Goal: Information Seeking & Learning: Learn about a topic

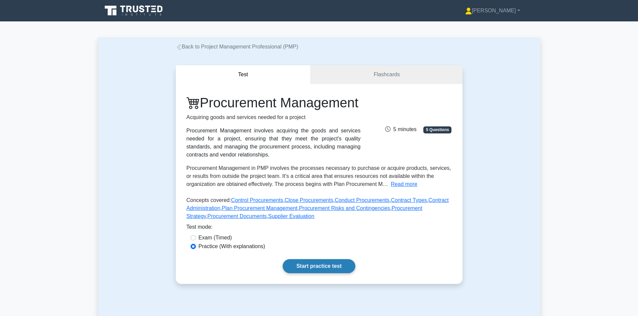
click at [329, 274] on link "Start practice test" at bounding box center [319, 266] width 73 height 14
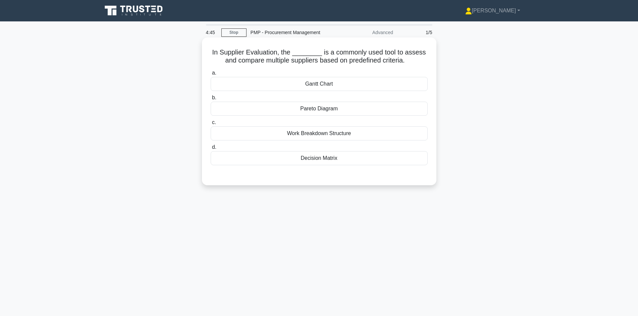
click at [347, 160] on div "Decision Matrix" at bounding box center [319, 158] width 217 height 14
click at [211, 150] on input "d. Decision Matrix" at bounding box center [211, 147] width 0 height 4
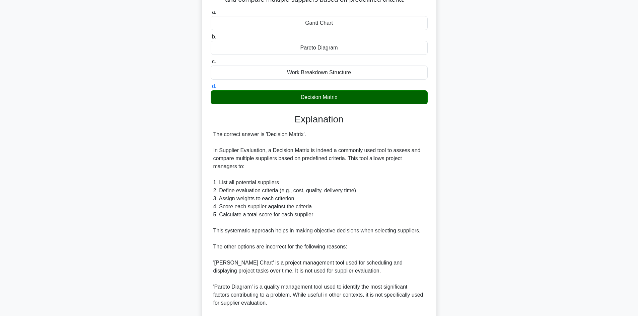
scroll to position [161, 0]
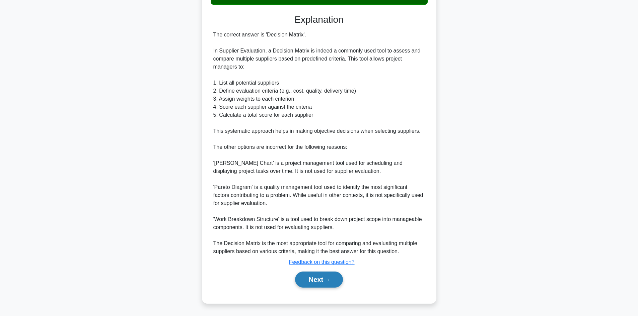
click at [315, 282] on button "Next" at bounding box center [319, 280] width 48 height 16
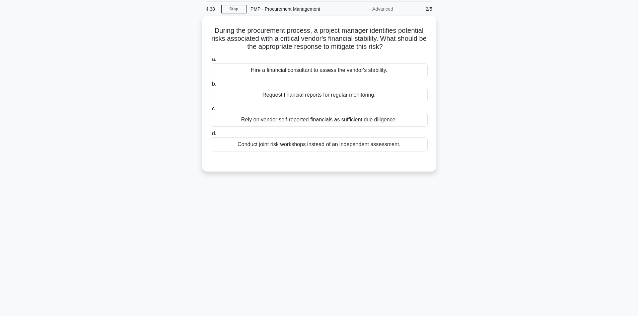
scroll to position [12, 0]
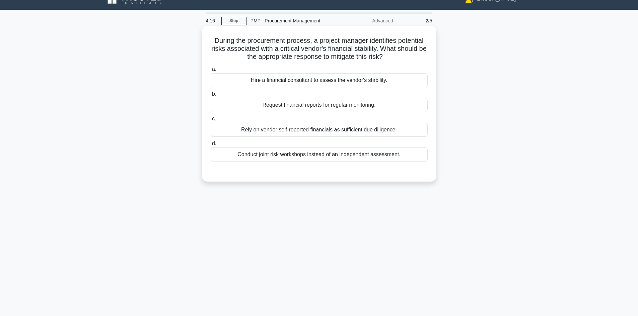
click at [357, 158] on div "Conduct joint risk workshops instead of an independent assessment." at bounding box center [319, 155] width 217 height 14
click at [211, 146] on input "d. Conduct joint risk workshops instead of an independent assessment." at bounding box center [211, 144] width 0 height 4
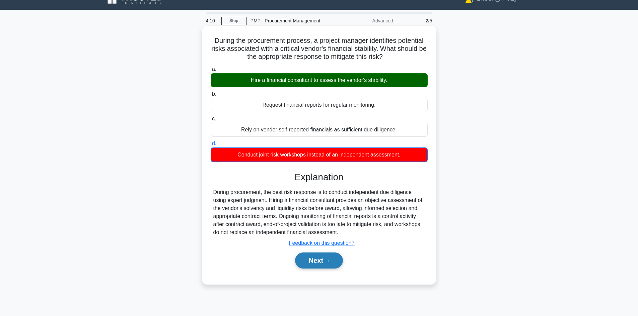
click at [316, 264] on button "Next" at bounding box center [319, 261] width 48 height 16
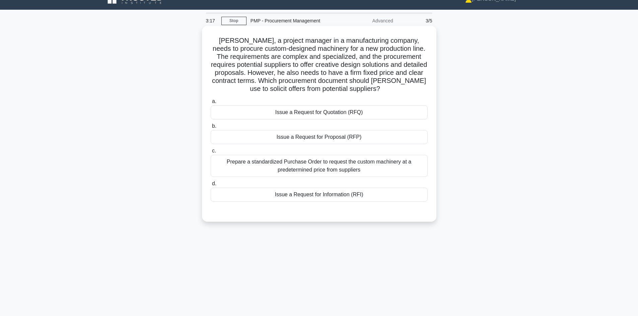
click at [328, 115] on div "Issue a Request for Quotation (RFQ)" at bounding box center [319, 112] width 217 height 14
click at [211, 104] on input "a. Issue a Request for Quotation (RFQ)" at bounding box center [211, 101] width 0 height 4
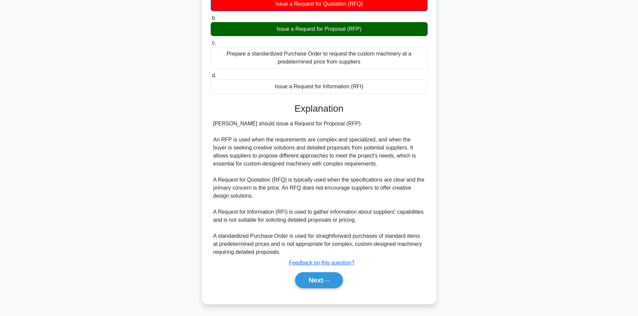
scroll to position [122, 0]
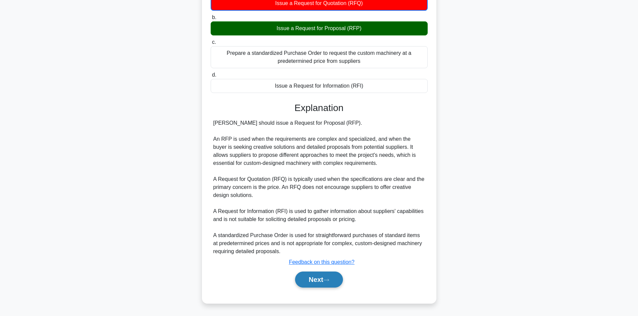
click at [317, 282] on button "Next" at bounding box center [319, 280] width 48 height 16
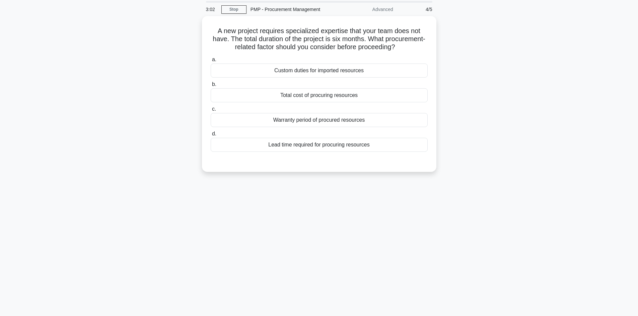
scroll to position [0, 0]
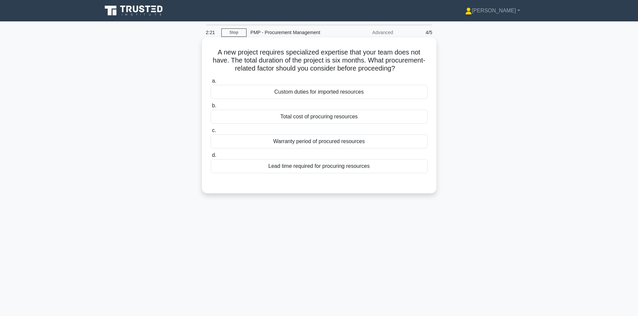
click at [360, 169] on div "Lead time required for procuring resources" at bounding box center [319, 166] width 217 height 14
click at [211, 158] on input "d. Lead time required for procuring resources" at bounding box center [211, 155] width 0 height 4
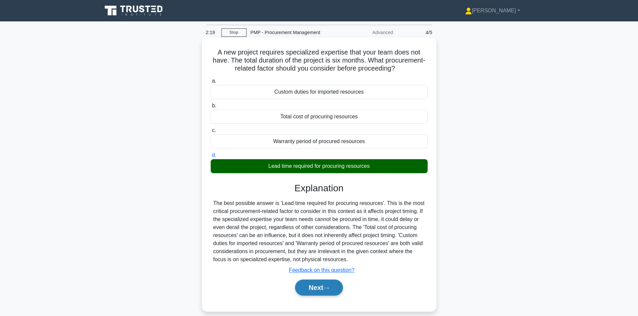
click at [317, 291] on button "Next" at bounding box center [319, 288] width 48 height 16
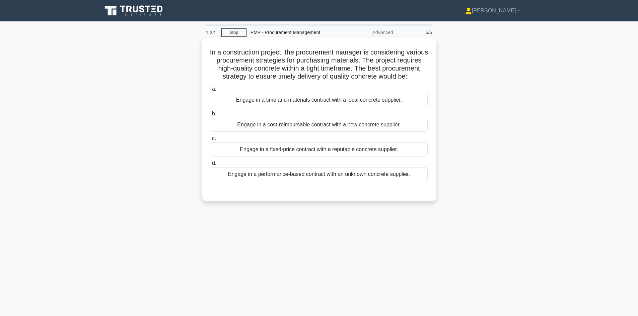
click at [400, 107] on div "Engage in a time and materials contract with a local concrete supplier." at bounding box center [319, 100] width 217 height 14
click at [211, 91] on input "a. Engage in a time and materials contract with a local concrete supplier." at bounding box center [211, 89] width 0 height 4
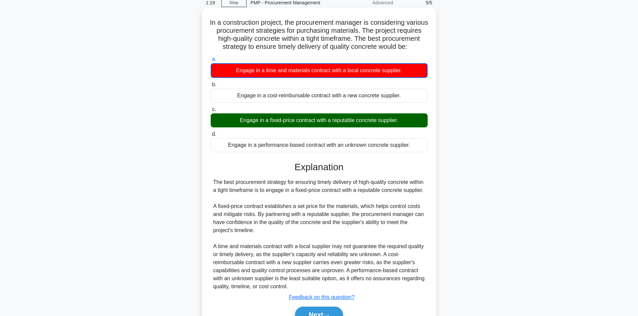
scroll to position [81, 0]
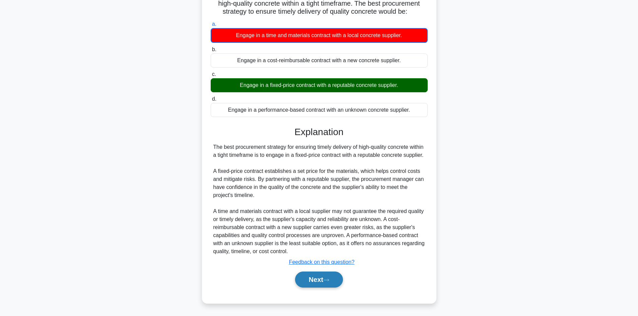
click at [320, 277] on button "Next" at bounding box center [319, 280] width 48 height 16
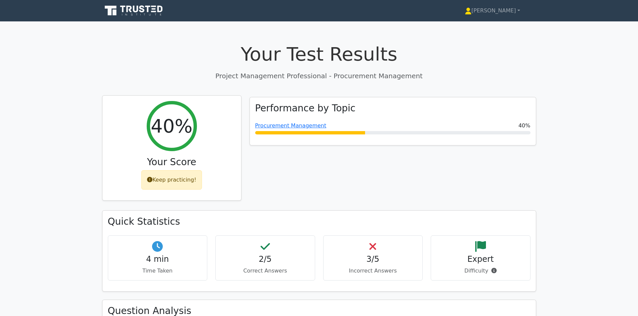
click at [185, 185] on div "Keep practicing!" at bounding box center [171, 179] width 61 height 19
click at [178, 178] on div "Keep practicing!" at bounding box center [171, 179] width 61 height 19
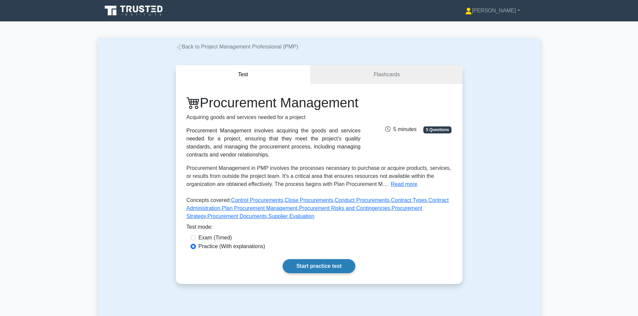
click at [328, 274] on link "Start practice test" at bounding box center [319, 266] width 73 height 14
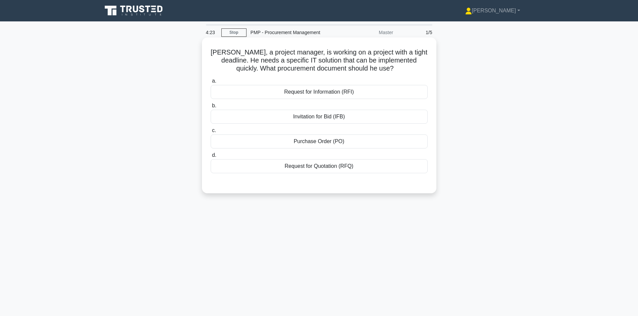
click at [332, 96] on div "Request for Information (RFI)" at bounding box center [319, 92] width 217 height 14
click at [211, 83] on input "a. Request for Information (RFI)" at bounding box center [211, 81] width 0 height 4
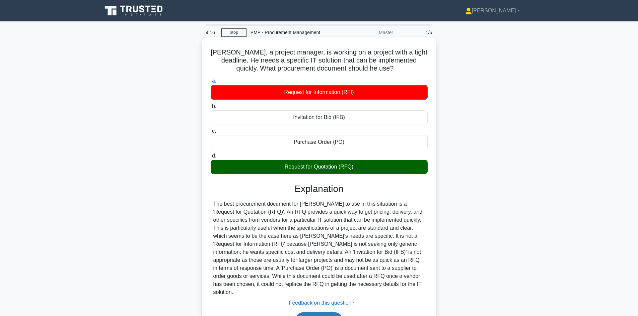
click at [327, 316] on icon at bounding box center [326, 321] width 6 height 4
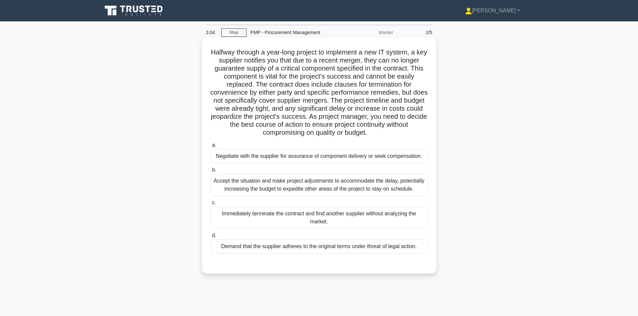
click at [398, 157] on div "Negotiate with the supplier for assurance of component delivery or seek compens…" at bounding box center [319, 156] width 217 height 14
click at [211, 148] on input "a. Negotiate with the supplier for assurance of component delivery or seek comp…" at bounding box center [211, 145] width 0 height 4
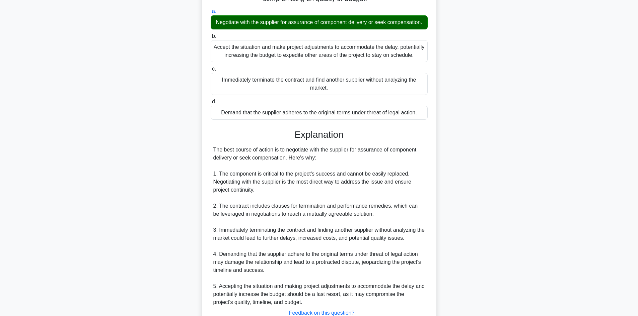
scroll to position [201, 0]
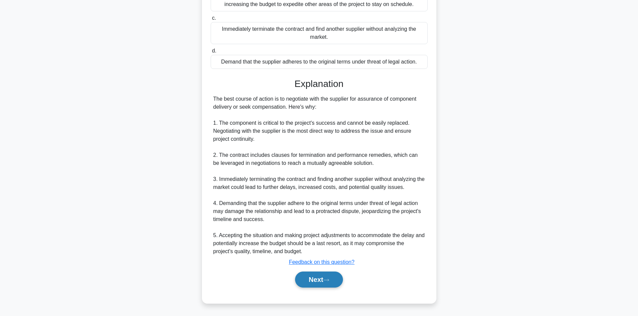
click at [320, 282] on button "Next" at bounding box center [319, 280] width 48 height 16
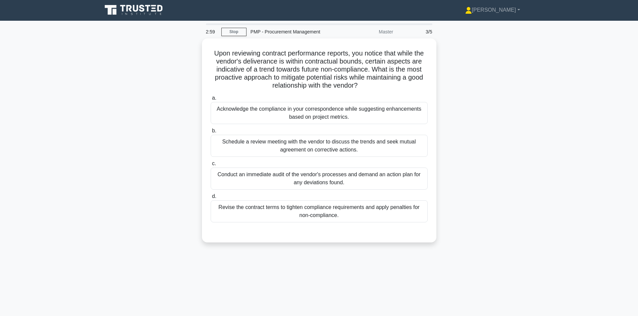
scroll to position [0, 0]
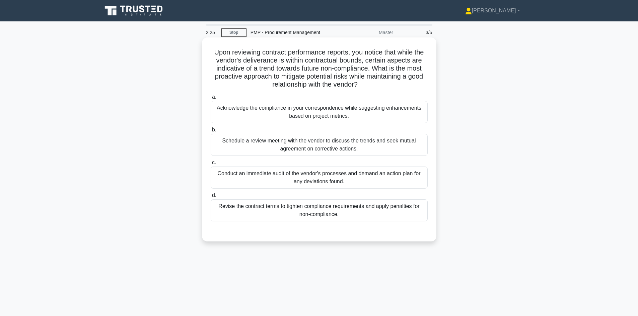
click at [326, 148] on div "Schedule a review meeting with the vendor to discuss the trends and seek mutual…" at bounding box center [319, 145] width 217 height 22
click at [211, 132] on input "b. Schedule a review meeting with the vendor to discuss the trends and seek mut…" at bounding box center [211, 130] width 0 height 4
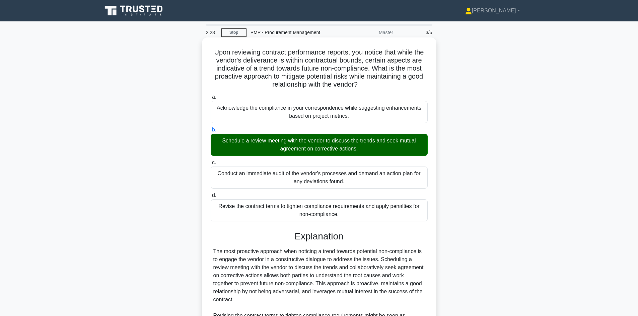
scroll to position [113, 0]
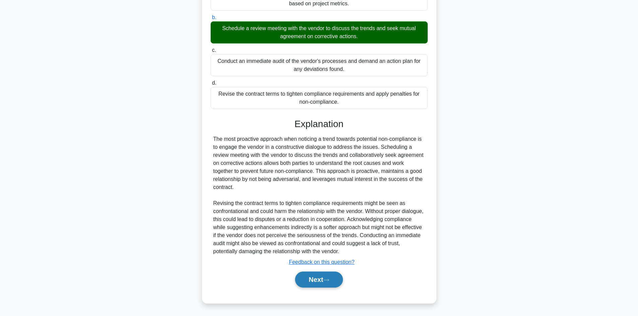
click at [314, 283] on button "Next" at bounding box center [319, 280] width 48 height 16
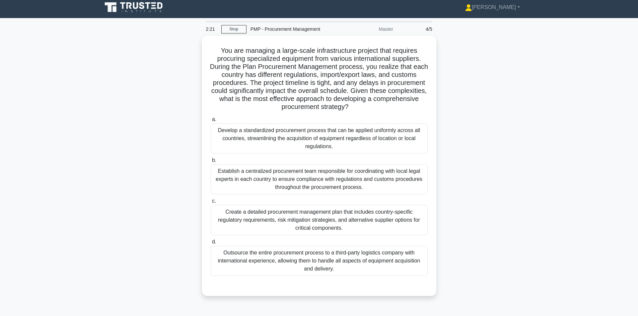
scroll to position [0, 0]
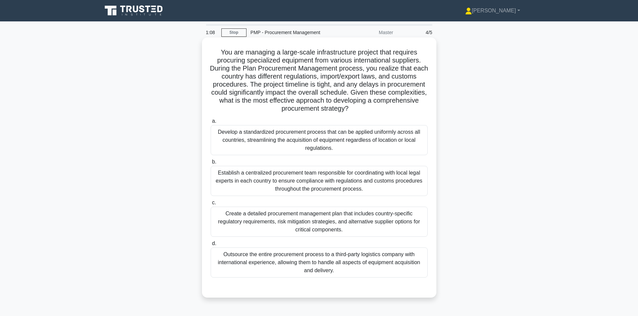
click at [342, 182] on div "Establish a centralized procurement team responsible for coordinating with loca…" at bounding box center [319, 181] width 217 height 30
click at [211, 164] on input "b. Establish a centralized procurement team responsible for coordinating with l…" at bounding box center [211, 162] width 0 height 4
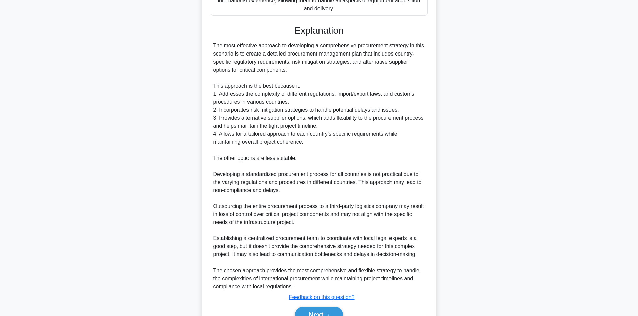
scroll to position [298, 0]
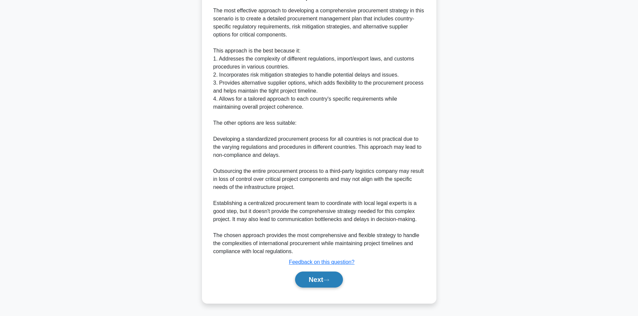
click at [323, 280] on button "Next" at bounding box center [319, 280] width 48 height 16
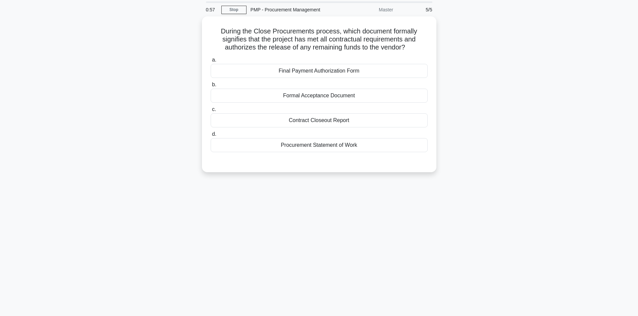
scroll to position [0, 0]
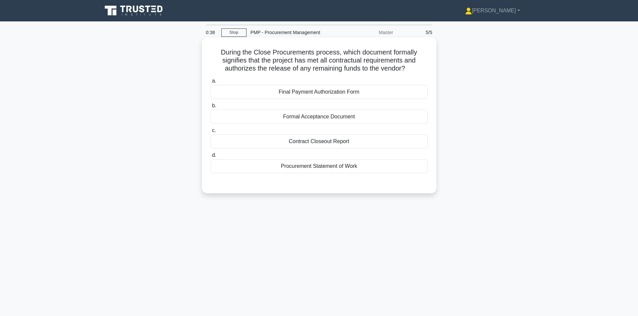
click at [355, 116] on div "Formal Acceptance Document" at bounding box center [319, 117] width 217 height 14
click at [211, 108] on input "b. Formal Acceptance Document" at bounding box center [211, 106] width 0 height 4
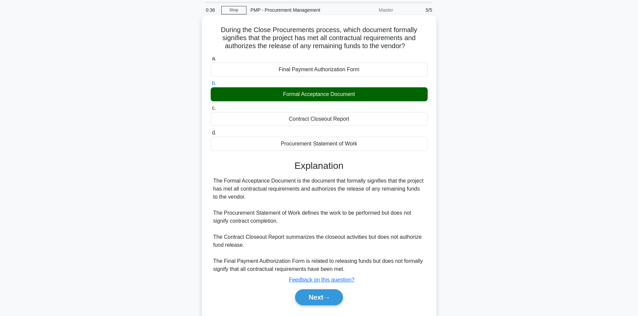
scroll to position [45, 0]
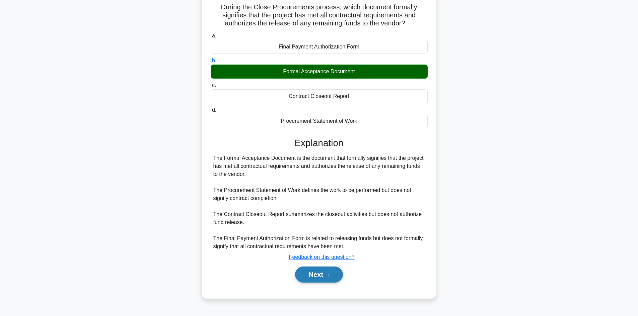
click at [316, 275] on button "Next" at bounding box center [319, 275] width 48 height 16
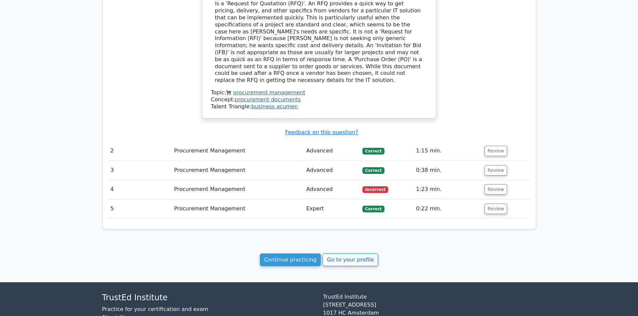
scroll to position [559, 0]
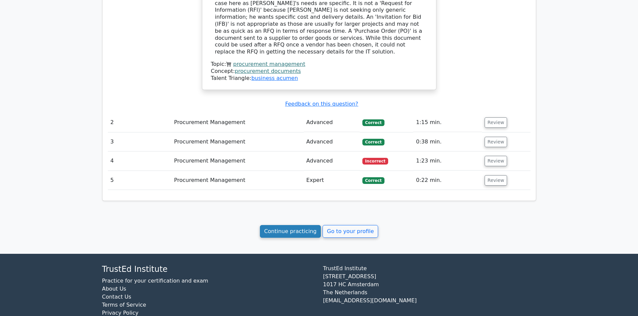
click at [276, 225] on link "Continue practicing" at bounding box center [290, 231] width 61 height 13
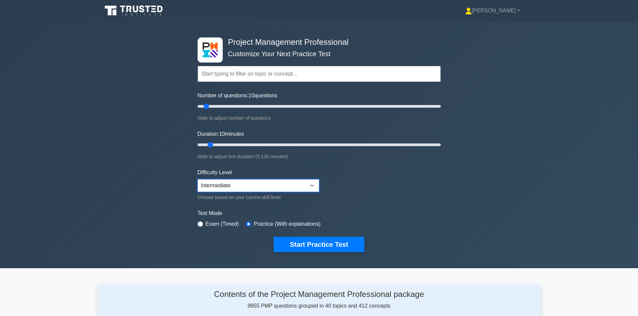
click at [314, 189] on select "Beginner Intermediate Expert" at bounding box center [259, 185] width 122 height 13
select select "expert"
click at [198, 179] on select "Beginner Intermediate Expert" at bounding box center [259, 185] width 122 height 13
click at [344, 244] on button "Start Practice Test" at bounding box center [319, 244] width 90 height 15
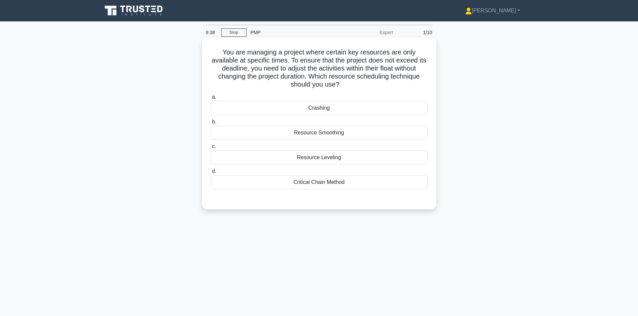
click at [322, 113] on div "Crashing" at bounding box center [319, 108] width 217 height 14
click at [211, 99] on input "a. Crashing" at bounding box center [211, 97] width 0 height 4
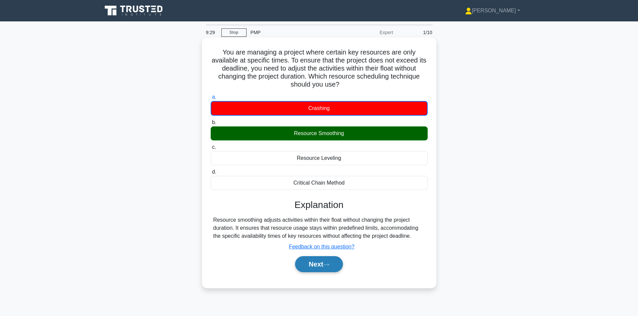
click at [313, 265] on button "Next" at bounding box center [319, 264] width 48 height 16
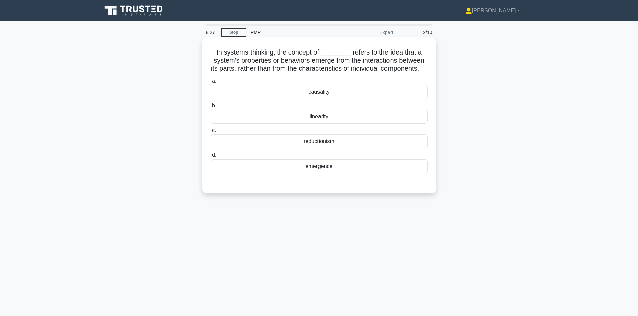
click at [334, 124] on div "linearity" at bounding box center [319, 117] width 217 height 14
click at [211, 108] on input "b. linearity" at bounding box center [211, 106] width 0 height 4
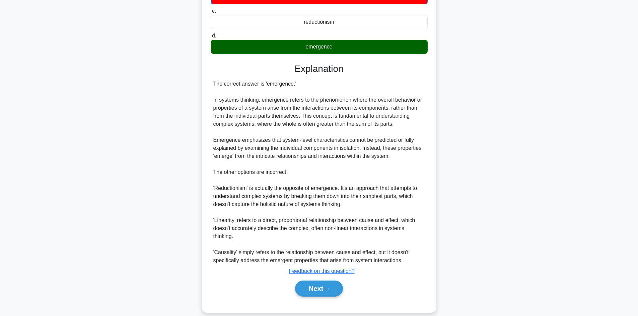
scroll to position [138, 0]
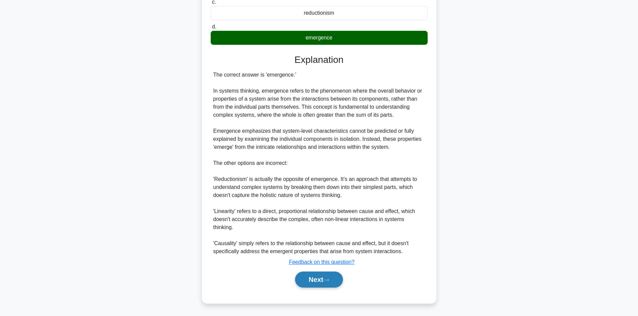
click at [316, 280] on button "Next" at bounding box center [319, 280] width 48 height 16
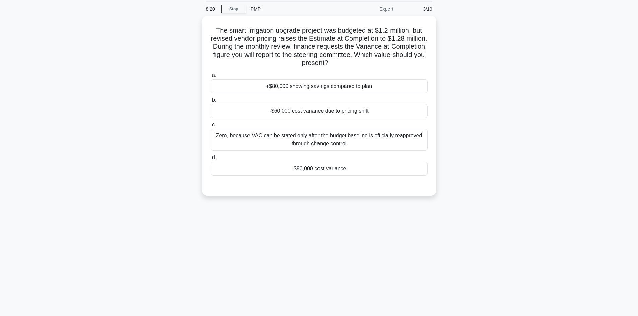
scroll to position [12, 0]
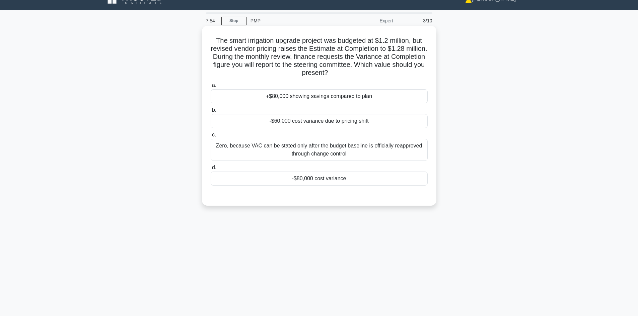
click at [320, 182] on div "-$80,000 cost variance" at bounding box center [319, 179] width 217 height 14
click at [211, 170] on input "d. -$80,000 cost variance" at bounding box center [211, 168] width 0 height 4
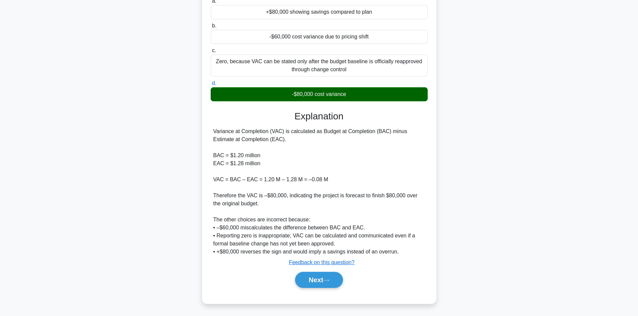
scroll to position [97, 0]
click at [312, 275] on button "Next" at bounding box center [319, 280] width 48 height 16
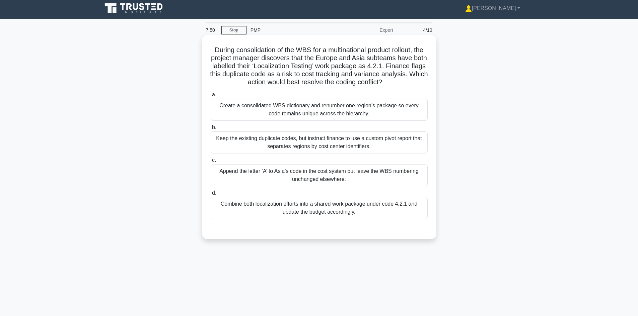
scroll to position [0, 0]
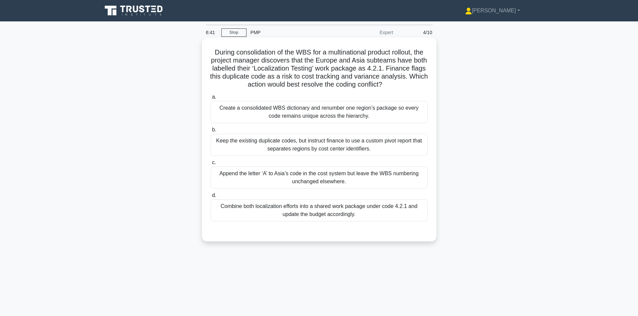
click at [398, 113] on div "Create a consolidated WBS dictionary and renumber one region’s package so every…" at bounding box center [319, 112] width 217 height 22
click at [211, 99] on input "a. Create a consolidated WBS dictionary and renumber one region’s package so ev…" at bounding box center [211, 97] width 0 height 4
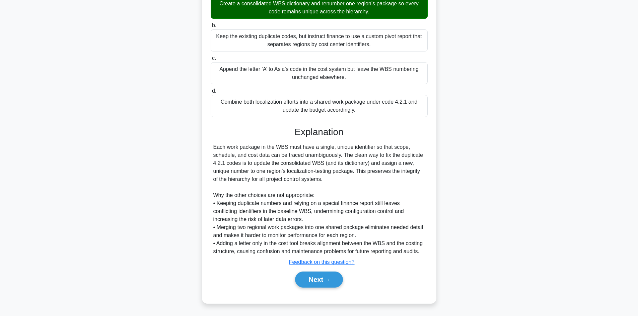
scroll to position [105, 0]
click at [321, 280] on button "Next" at bounding box center [319, 280] width 48 height 16
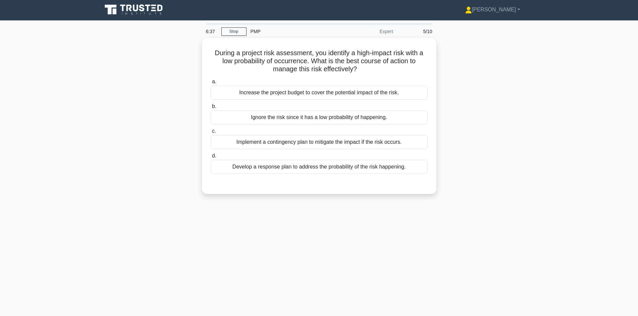
scroll to position [0, 0]
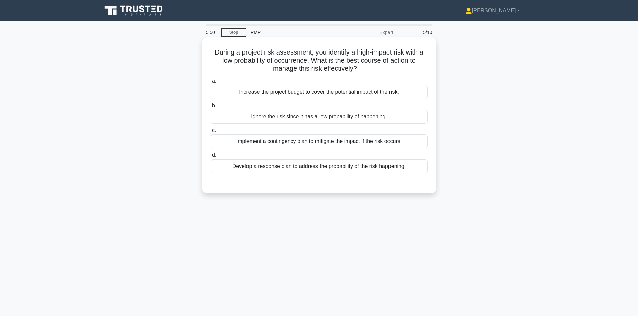
click at [327, 145] on div "Implement a contingency plan to mitigate the impact if the risk occurs." at bounding box center [319, 142] width 217 height 14
click at [211, 133] on input "c. Implement a contingency plan to mitigate the impact if the risk occurs." at bounding box center [211, 131] width 0 height 4
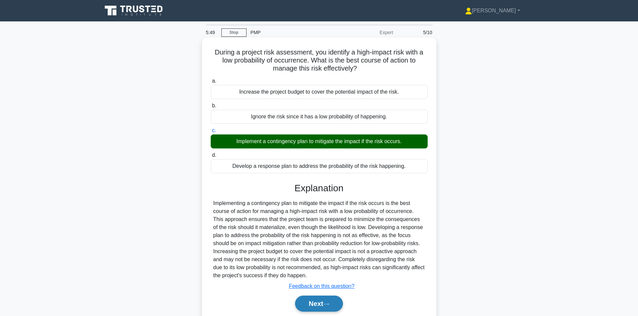
click at [309, 309] on button "Next" at bounding box center [319, 304] width 48 height 16
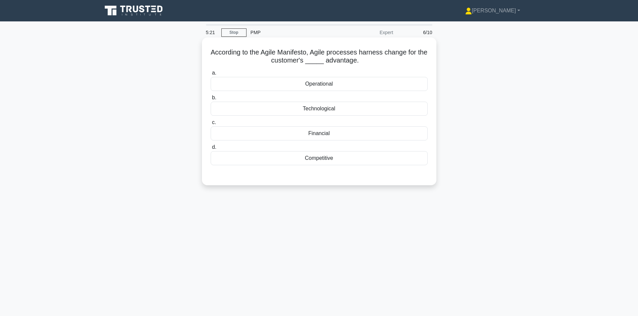
click at [333, 107] on div "Technological" at bounding box center [319, 109] width 217 height 14
click at [211, 100] on input "b. Technological" at bounding box center [211, 98] width 0 height 4
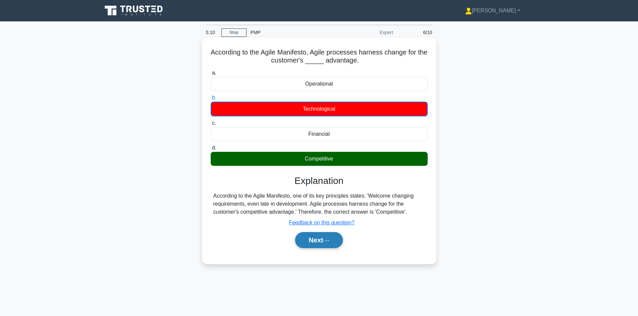
click at [317, 239] on button "Next" at bounding box center [319, 240] width 48 height 16
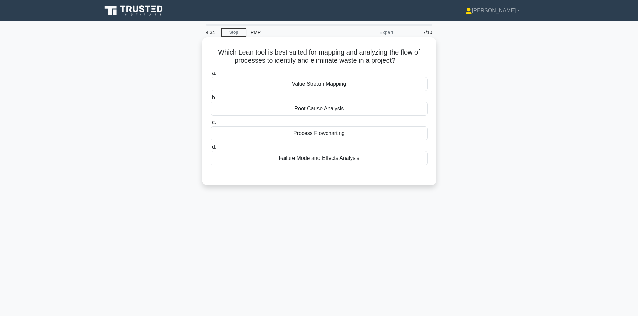
click at [338, 160] on div "Failure Mode and Effects Analysis" at bounding box center [319, 158] width 217 height 14
click at [211, 150] on input "d. Failure Mode and Effects Analysis" at bounding box center [211, 147] width 0 height 4
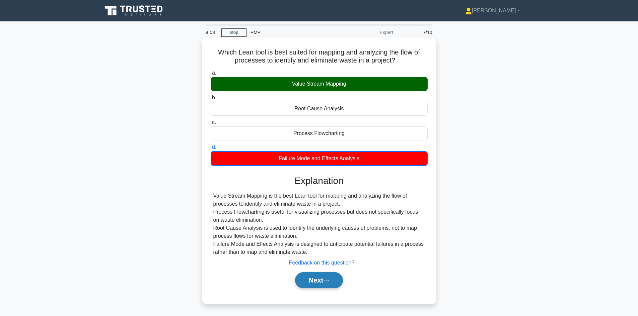
click at [315, 279] on button "Next" at bounding box center [319, 281] width 48 height 16
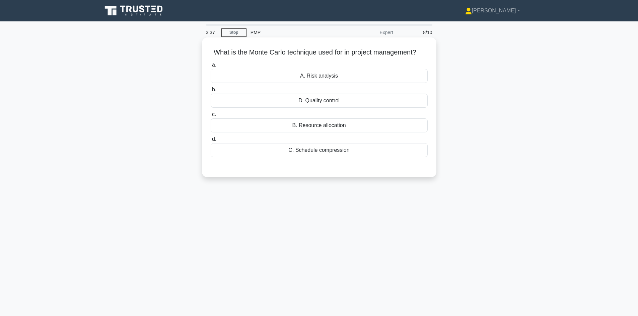
click at [342, 126] on div "B. Resource allocation" at bounding box center [319, 126] width 217 height 14
click at [211, 117] on input "c. B. Resource allocation" at bounding box center [211, 115] width 0 height 4
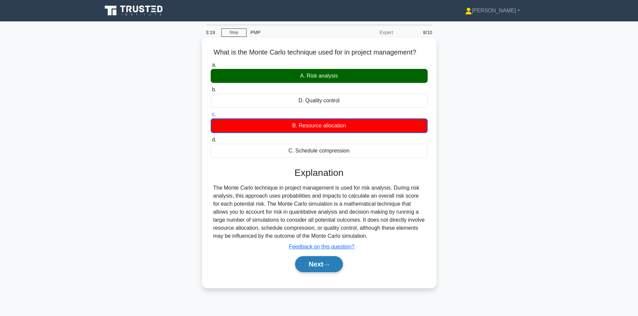
click at [324, 267] on button "Next" at bounding box center [319, 264] width 48 height 16
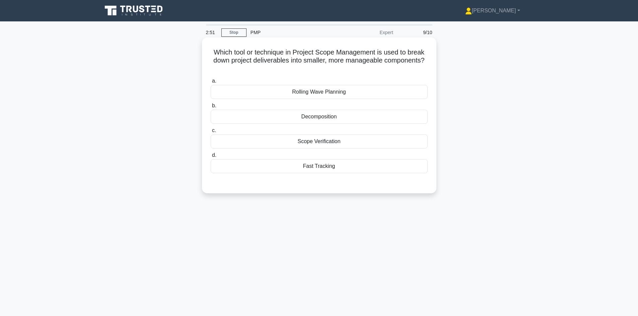
click at [365, 118] on div "Decomposition" at bounding box center [319, 117] width 217 height 14
click at [211, 108] on input "b. Decomposition" at bounding box center [211, 106] width 0 height 4
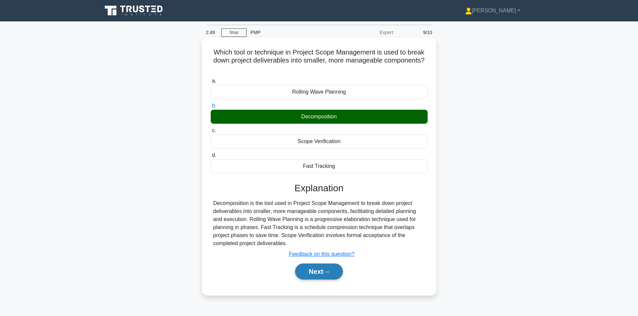
click at [328, 276] on button "Next" at bounding box center [319, 272] width 48 height 16
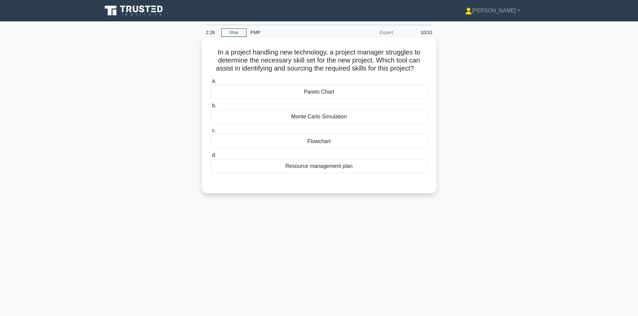
click at [347, 97] on div "Pareto Chart" at bounding box center [319, 92] width 217 height 14
click at [211, 83] on input "a. Pareto Chart" at bounding box center [211, 81] width 0 height 4
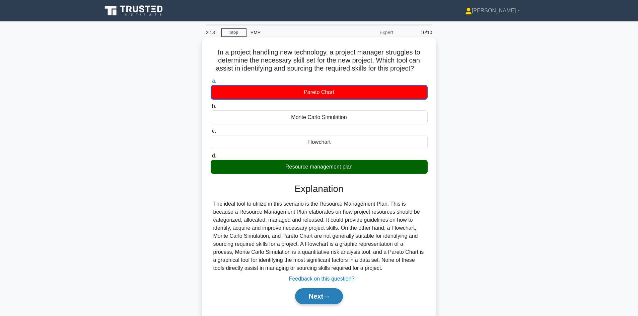
click at [325, 298] on button "Next" at bounding box center [319, 297] width 48 height 16
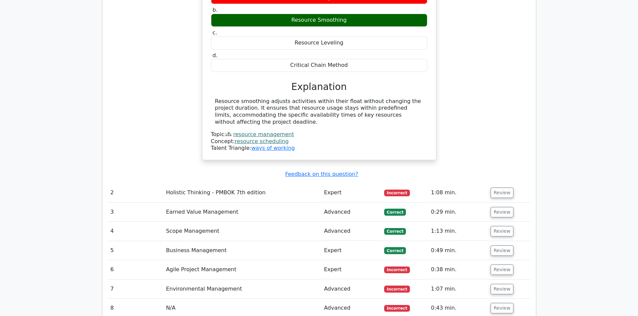
scroll to position [686, 0]
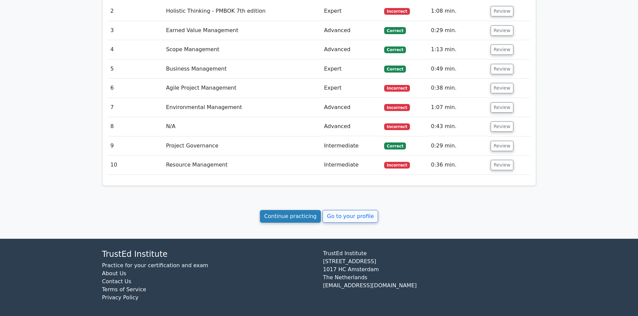
click at [283, 215] on link "Continue practicing" at bounding box center [290, 216] width 61 height 13
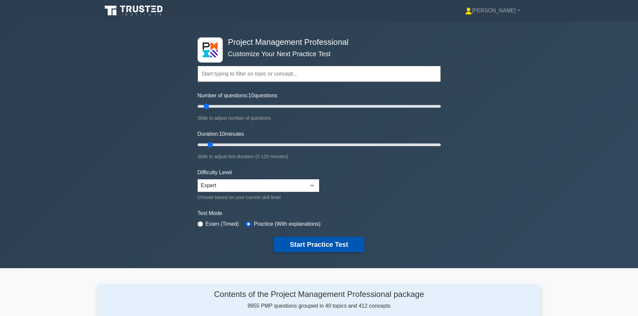
click at [338, 244] on button "Start Practice Test" at bounding box center [319, 244] width 90 height 15
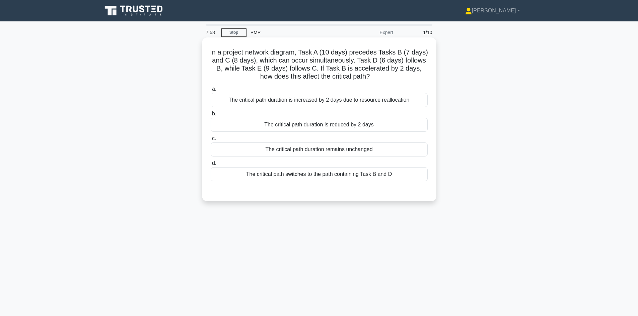
click at [376, 126] on div "The critical path duration is reduced by 2 days" at bounding box center [319, 125] width 217 height 14
click at [211, 116] on input "b. The critical path duration is reduced by 2 days" at bounding box center [211, 114] width 0 height 4
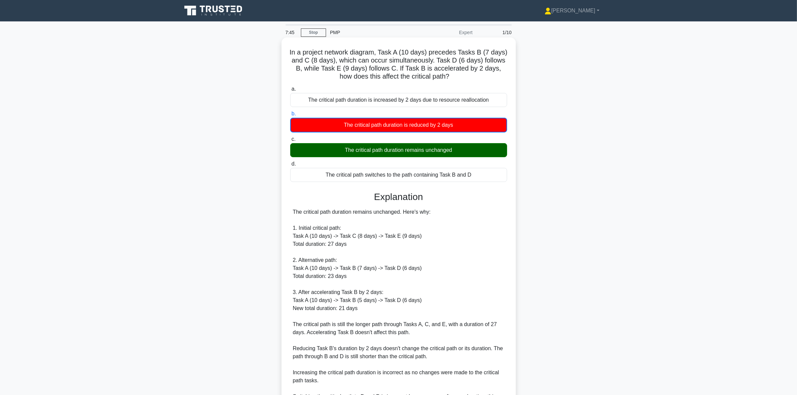
scroll to position [42, 0]
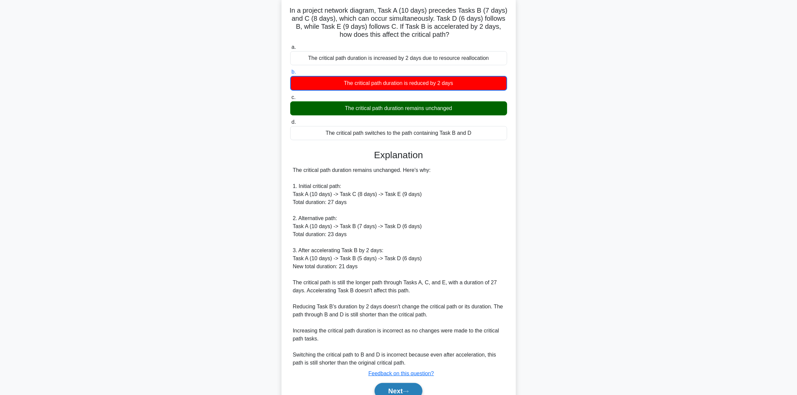
click at [387, 316] on button "Next" at bounding box center [399, 391] width 48 height 16
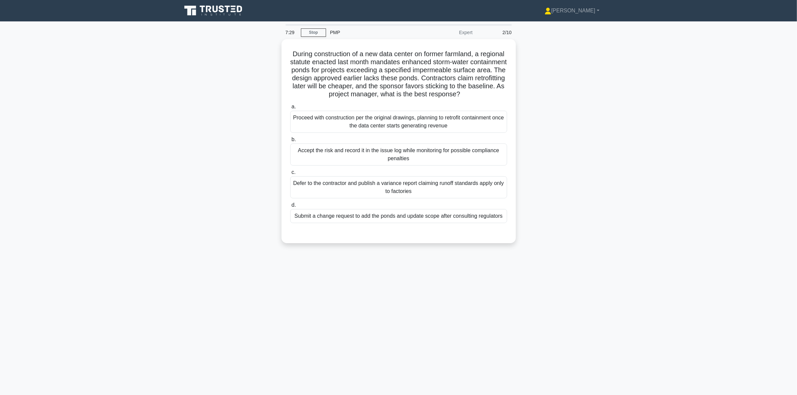
scroll to position [0, 0]
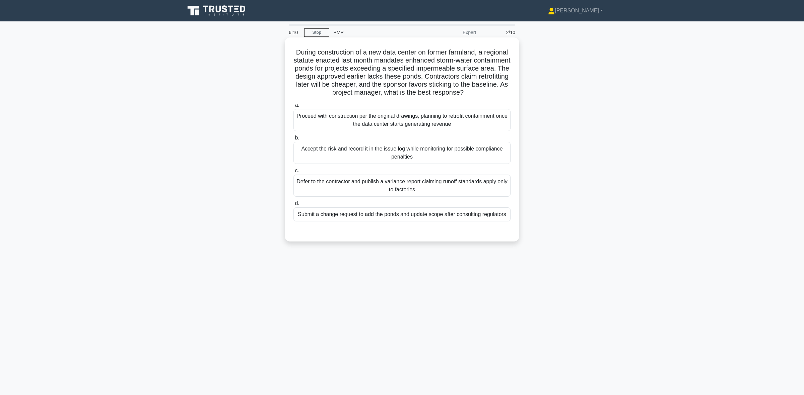
click at [396, 222] on div "Submit a change request to add the ponds and update scope after consulting regu…" at bounding box center [401, 215] width 217 height 14
click at [293, 206] on input "d. Submit a change request to add the ponds and update scope after consulting r…" at bounding box center [293, 204] width 0 height 4
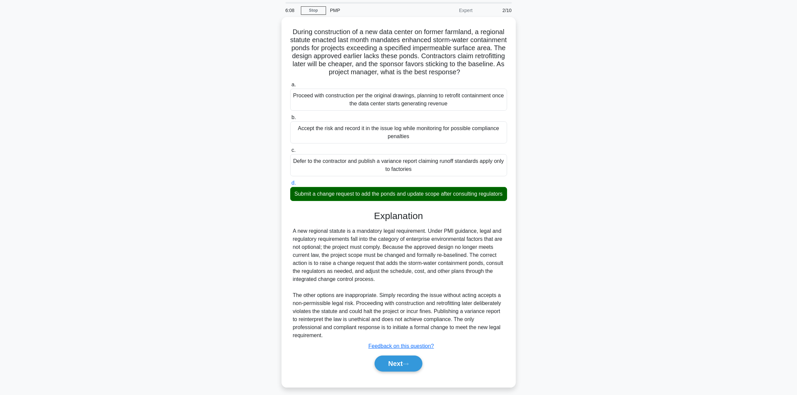
scroll to position [34, 0]
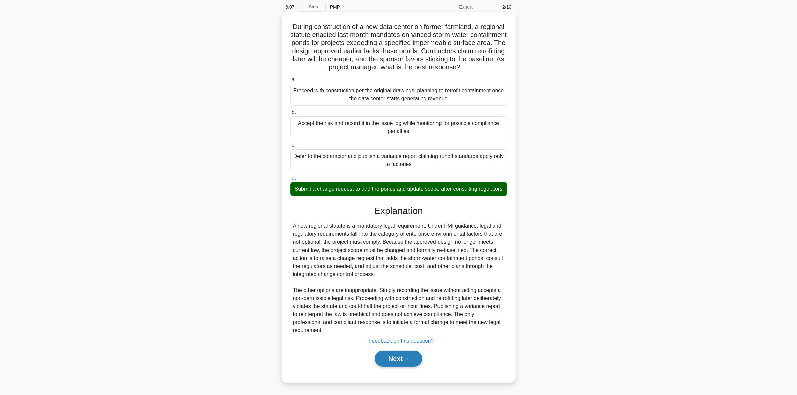
click at [403, 316] on button "Next" at bounding box center [399, 359] width 48 height 16
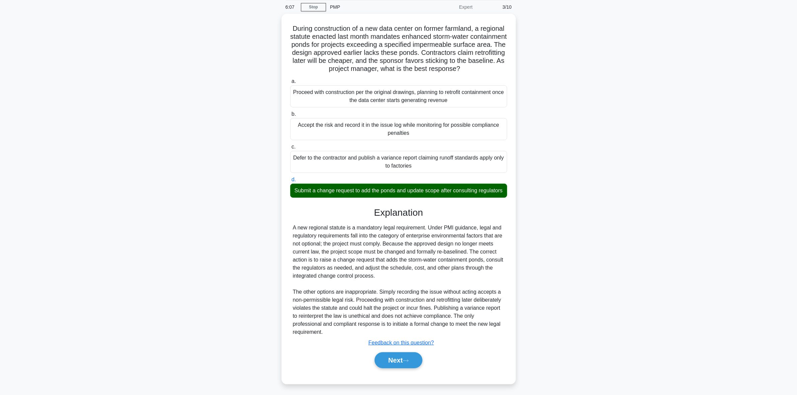
scroll to position [0, 0]
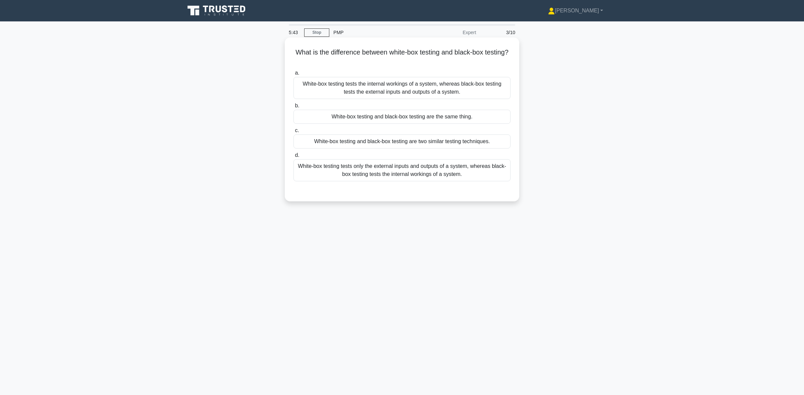
click at [407, 175] on div "White-box testing tests only the external inputs and outputs of a system, where…" at bounding box center [401, 170] width 217 height 22
click at [293, 158] on input "d. White-box testing tests only the external inputs and outputs of a system, wh…" at bounding box center [293, 155] width 0 height 4
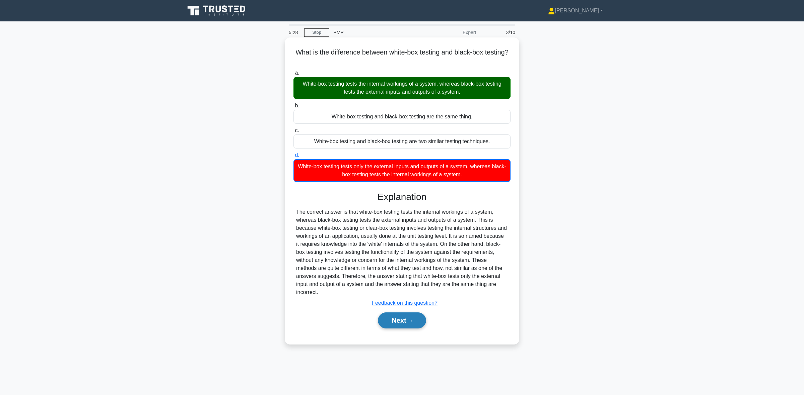
click at [402, 316] on button "Next" at bounding box center [402, 321] width 48 height 16
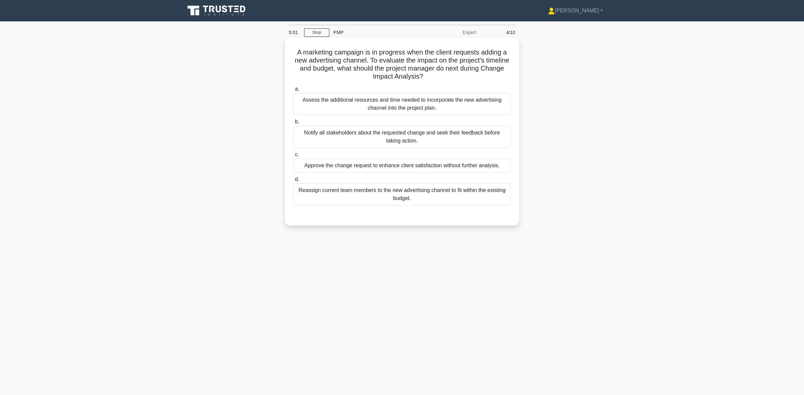
click at [462, 142] on div "Notify all stakeholders about the requested change and seek their feedback befo…" at bounding box center [401, 137] width 217 height 22
click at [293, 124] on input "b. Notify all stakeholders about the requested change and seek their feedback b…" at bounding box center [293, 122] width 0 height 4
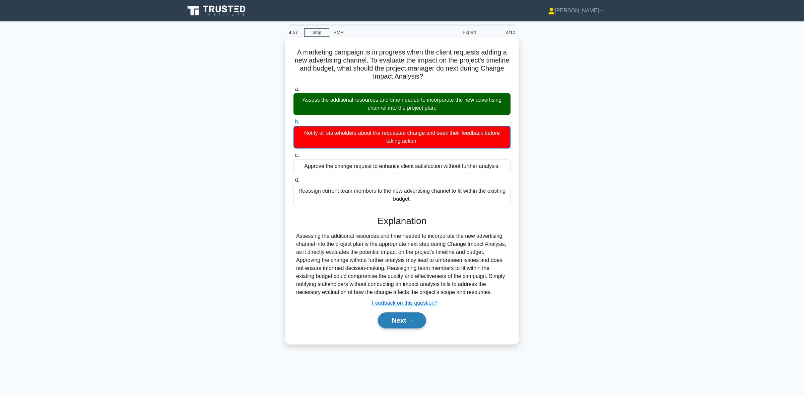
click at [406, 316] on button "Next" at bounding box center [402, 321] width 48 height 16
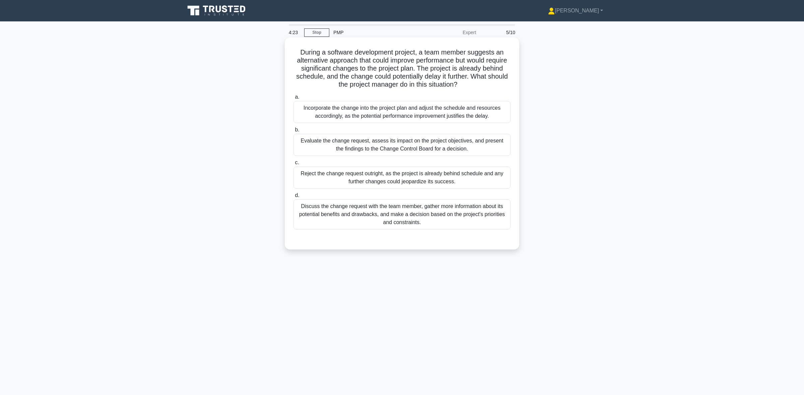
click at [464, 211] on div "Discuss the change request with the team member, gather more information about …" at bounding box center [401, 215] width 217 height 30
click at [293, 198] on input "d. Discuss the change request with the team member, gather more information abo…" at bounding box center [293, 196] width 0 height 4
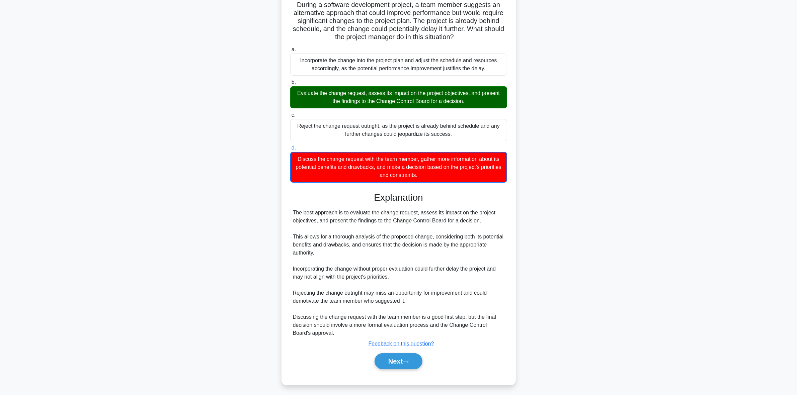
scroll to position [51, 0]
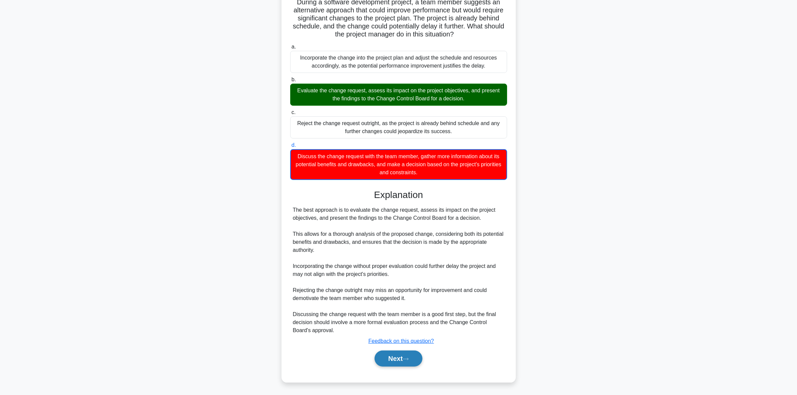
click at [395, 316] on button "Next" at bounding box center [399, 359] width 48 height 16
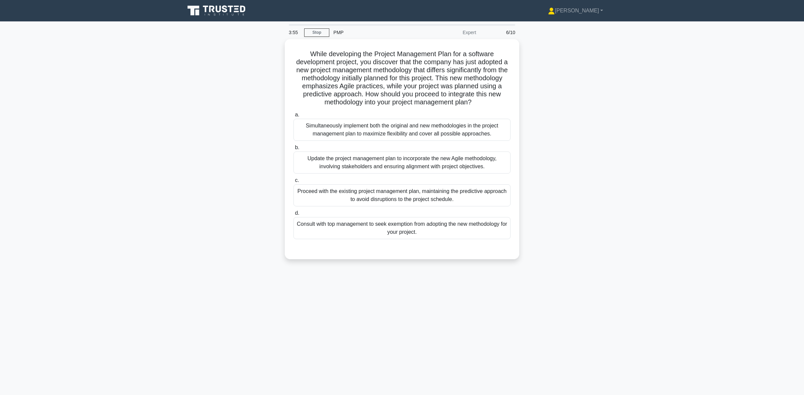
drag, startPoint x: 404, startPoint y: 361, endPoint x: 615, endPoint y: 249, distance: 238.2
click at [615, 249] on div "While developing the Project Management Plan for a software development project…" at bounding box center [402, 153] width 442 height 228
click at [417, 139] on div "Simultaneously implement both the original and new methodologies in the project…" at bounding box center [401, 128] width 217 height 22
click at [293, 116] on input "a. Simultaneously implement both the original and new methodologies in the proj…" at bounding box center [293, 113] width 0 height 4
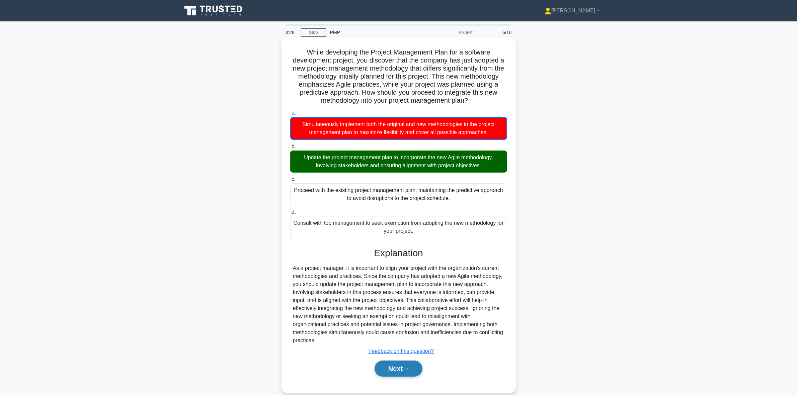
click at [391, 316] on button "Next" at bounding box center [399, 369] width 48 height 16
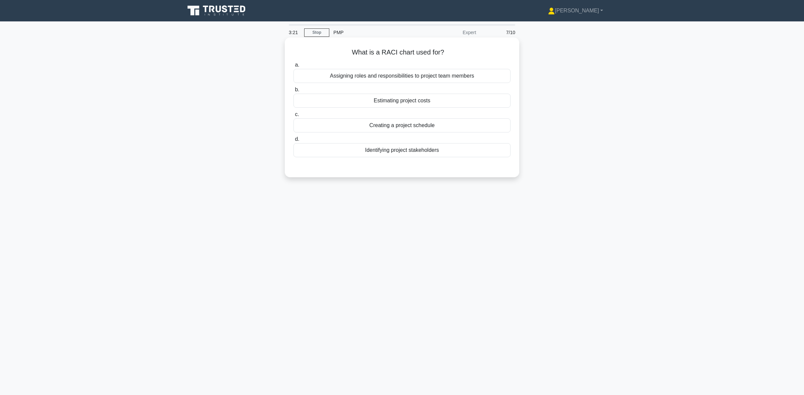
click at [485, 78] on div "Assigning roles and responsibilities to project team members" at bounding box center [401, 76] width 217 height 14
click at [293, 67] on input "a. Assigning roles and responsibilities to project team members" at bounding box center [293, 65] width 0 height 4
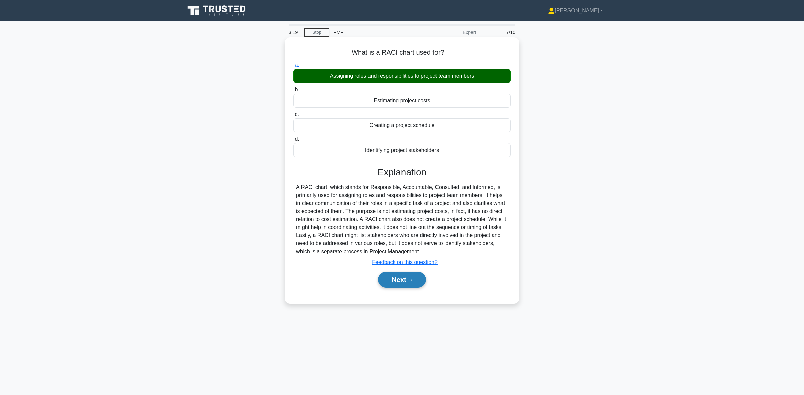
click at [399, 282] on button "Next" at bounding box center [402, 280] width 48 height 16
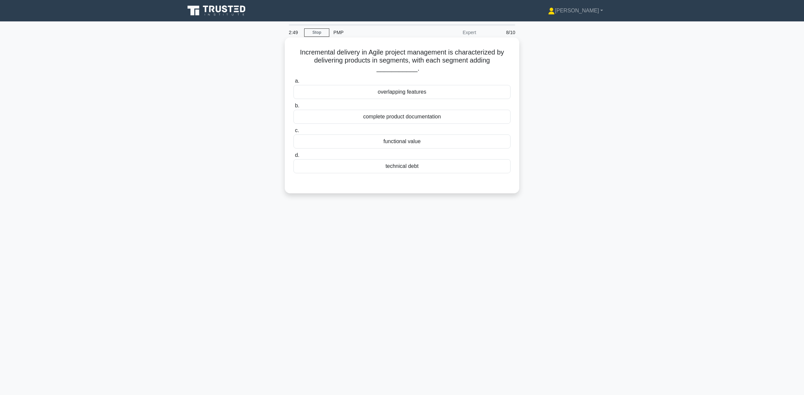
click at [444, 97] on div "overlapping features" at bounding box center [401, 92] width 217 height 14
click at [293, 83] on input "a. overlapping features" at bounding box center [293, 81] width 0 height 4
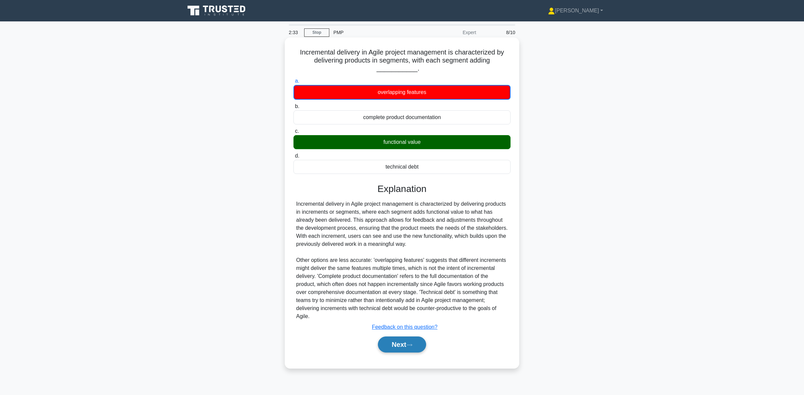
click at [399, 316] on button "Next" at bounding box center [402, 345] width 48 height 16
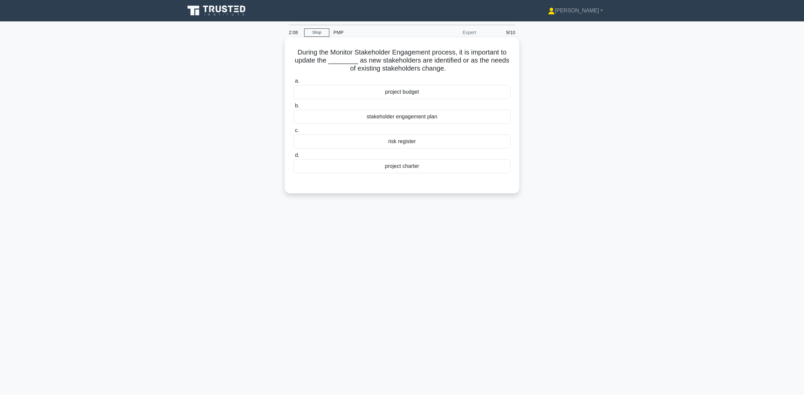
click at [437, 119] on div "stakeholder engagement plan" at bounding box center [401, 117] width 217 height 14
click at [293, 108] on input "b. stakeholder engagement plan" at bounding box center [293, 106] width 0 height 4
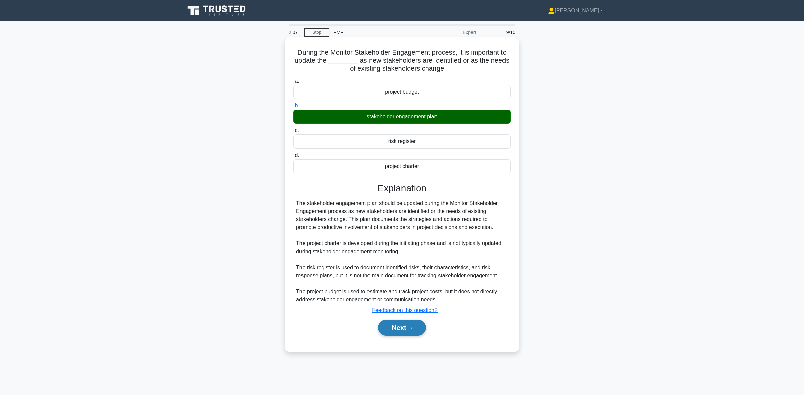
click at [402, 316] on button "Next" at bounding box center [402, 328] width 48 height 16
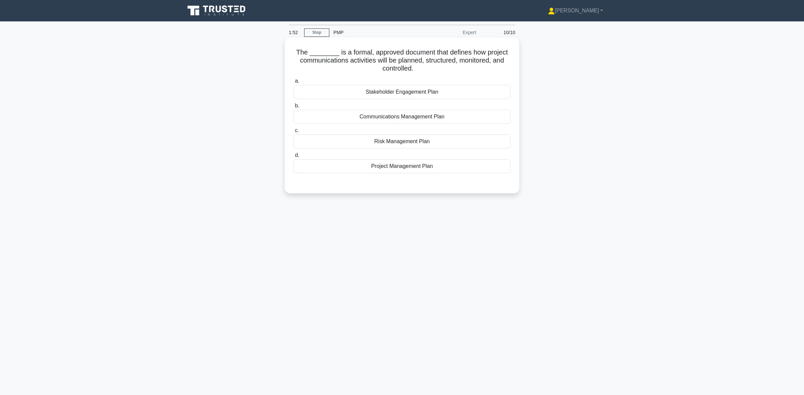
click at [440, 119] on div "Communications Management Plan" at bounding box center [401, 117] width 217 height 14
click at [410, 118] on div "Communications Management Plan" at bounding box center [401, 117] width 217 height 14
click at [293, 108] on input "b. Communications Management Plan" at bounding box center [293, 106] width 0 height 4
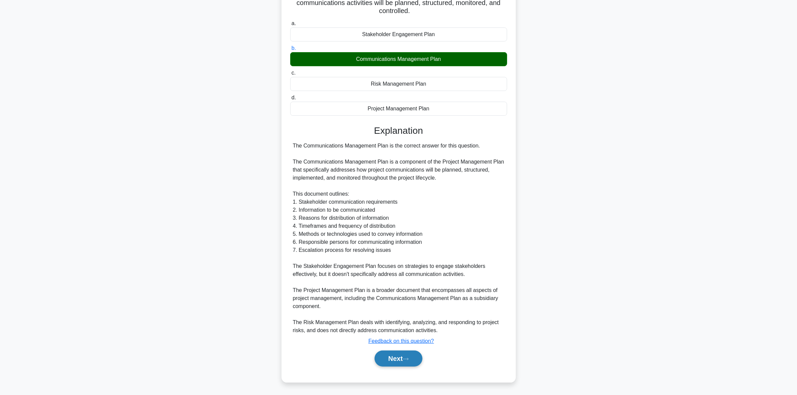
scroll to position [59, 0]
click at [402, 316] on button "Next" at bounding box center [399, 359] width 48 height 16
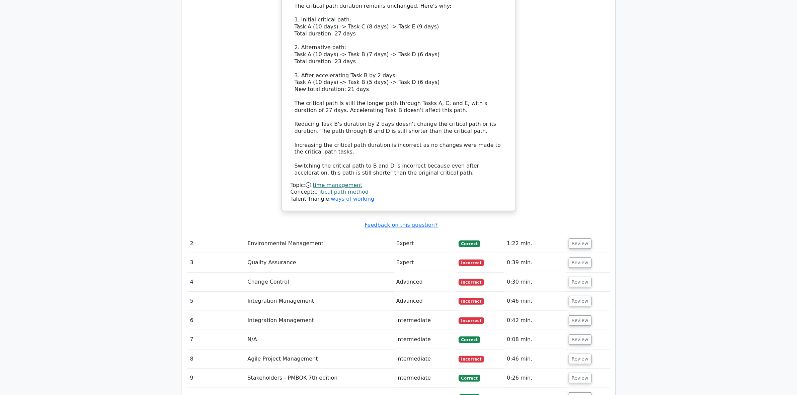
scroll to position [712, 0]
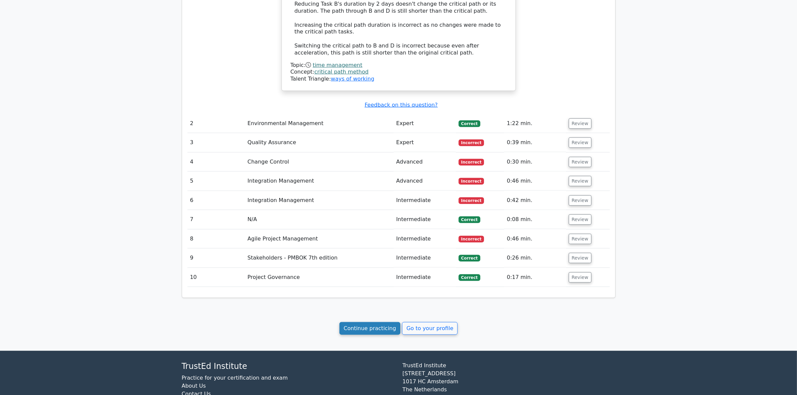
click at [372, 335] on link "Continue practicing" at bounding box center [370, 328] width 61 height 13
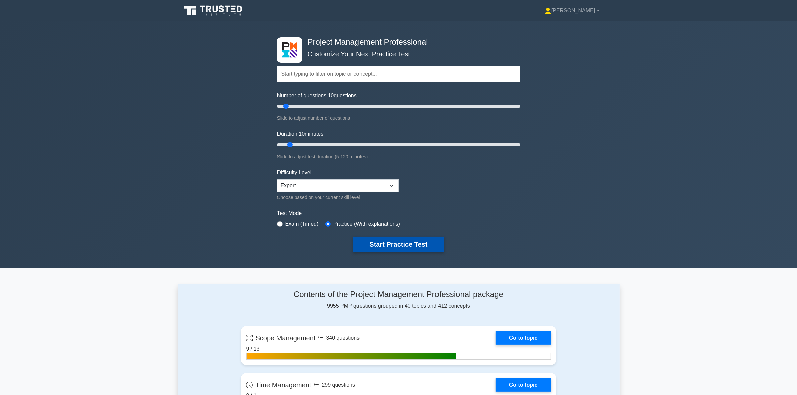
click at [409, 243] on button "Start Practice Test" at bounding box center [398, 244] width 90 height 15
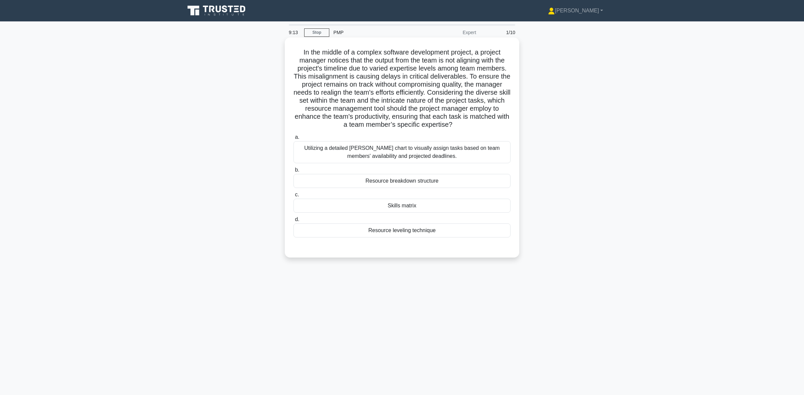
click at [439, 179] on div "Resource breakdown structure" at bounding box center [401, 181] width 217 height 14
click at [293, 172] on input "b. Resource breakdown structure" at bounding box center [293, 170] width 0 height 4
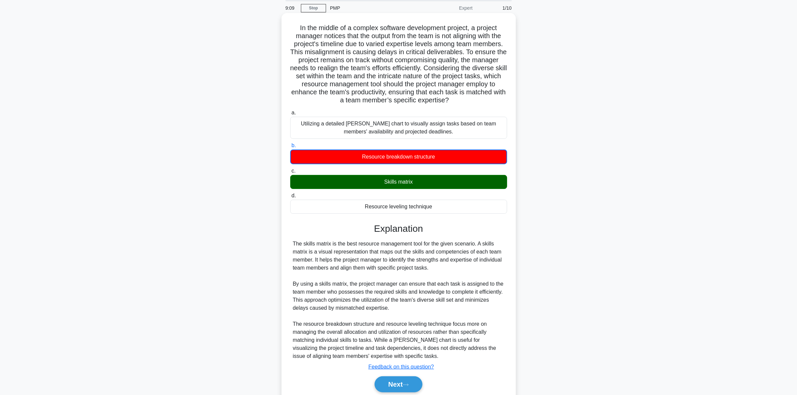
scroll to position [51, 0]
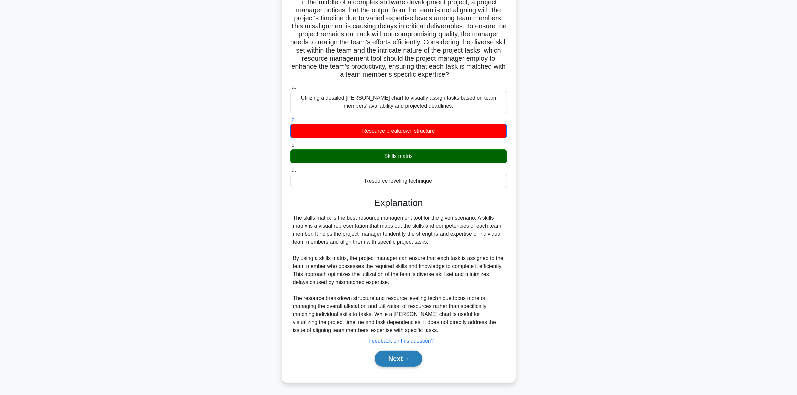
click at [398, 354] on button "Next" at bounding box center [399, 359] width 48 height 16
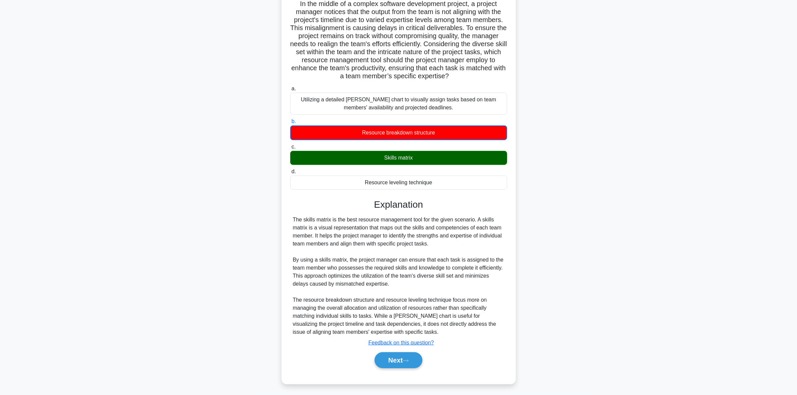
scroll to position [0, 0]
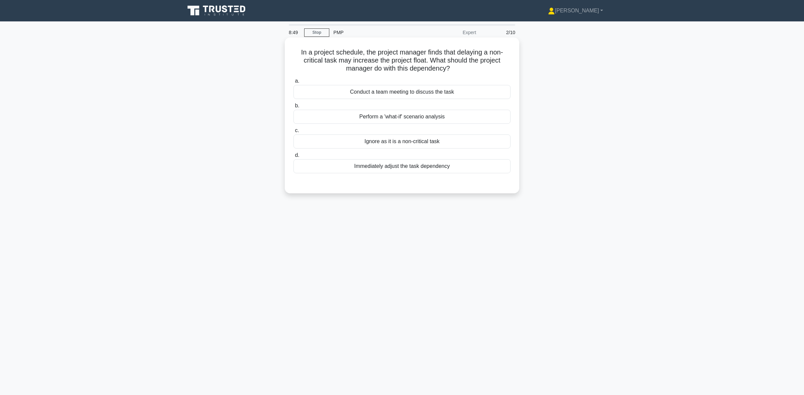
click at [437, 94] on div "Conduct a team meeting to discuss the task" at bounding box center [401, 92] width 217 height 14
click at [293, 83] on input "a. Conduct a team meeting to discuss the task" at bounding box center [293, 81] width 0 height 4
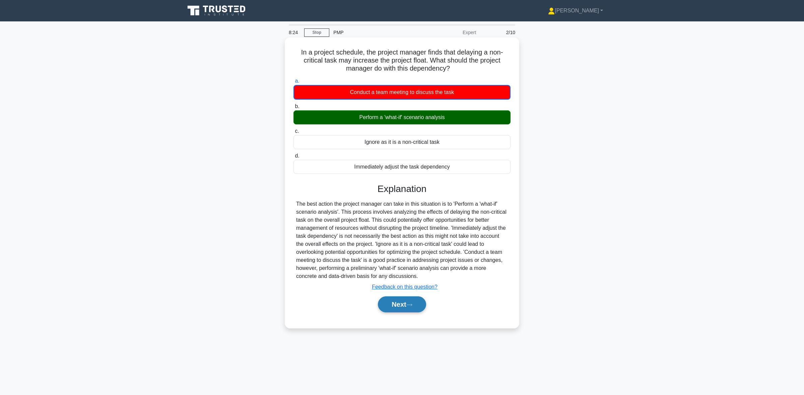
click at [409, 304] on icon at bounding box center [409, 305] width 6 height 4
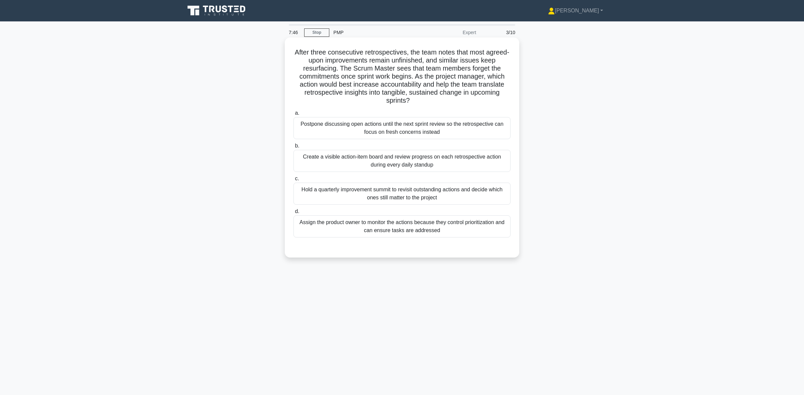
click at [415, 168] on div "Create a visible action-item board and review progress on each retrospective ac…" at bounding box center [401, 161] width 217 height 22
click at [293, 148] on input "b. Create a visible action-item board and review progress on each retrospective…" at bounding box center [293, 146] width 0 height 4
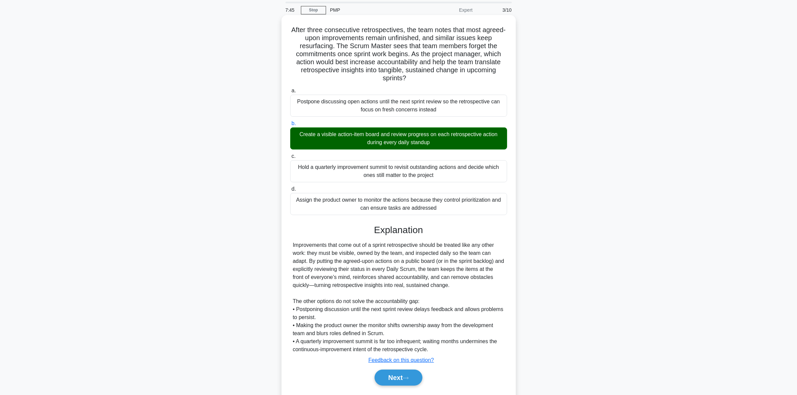
scroll to position [42, 0]
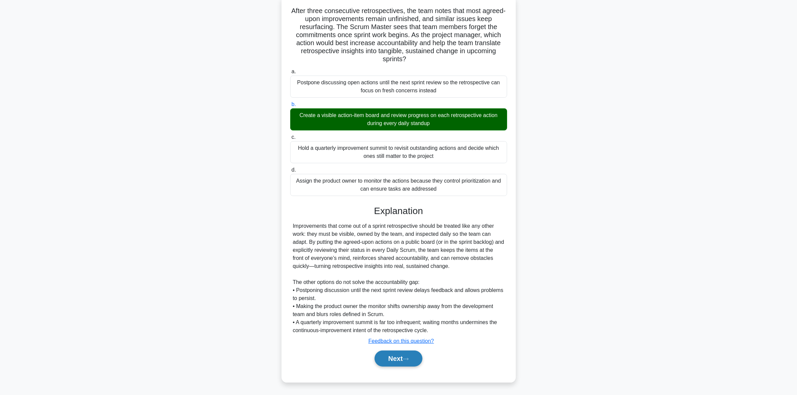
click at [392, 357] on button "Next" at bounding box center [399, 359] width 48 height 16
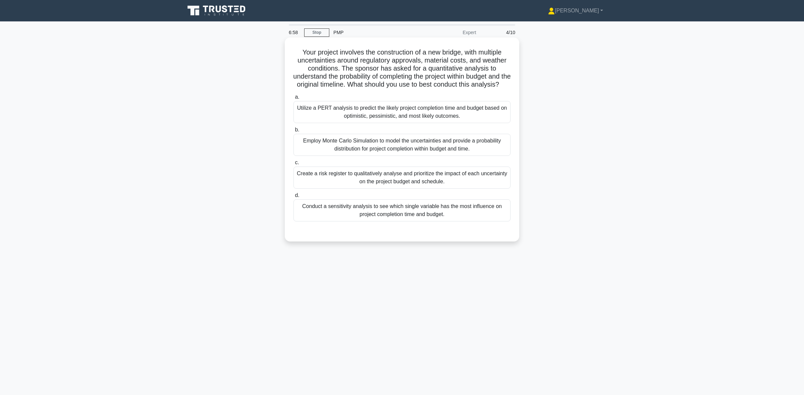
click at [437, 221] on div "Conduct a sensitivity analysis to see which single variable has the most influe…" at bounding box center [401, 211] width 217 height 22
click at [293, 198] on input "d. Conduct a sensitivity analysis to see which single variable has the most inf…" at bounding box center [293, 196] width 0 height 4
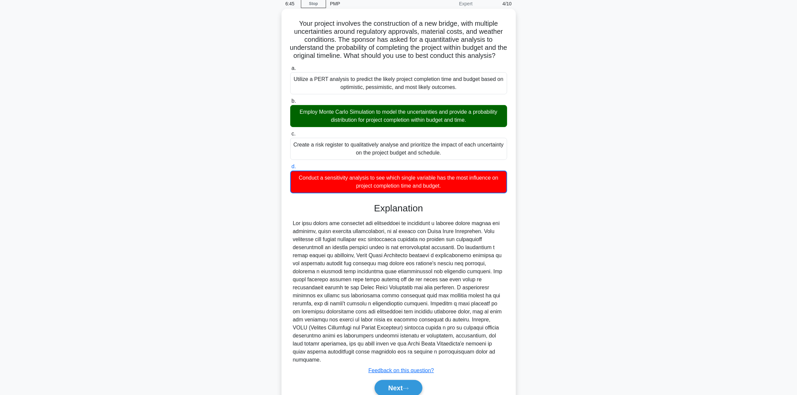
scroll to position [59, 0]
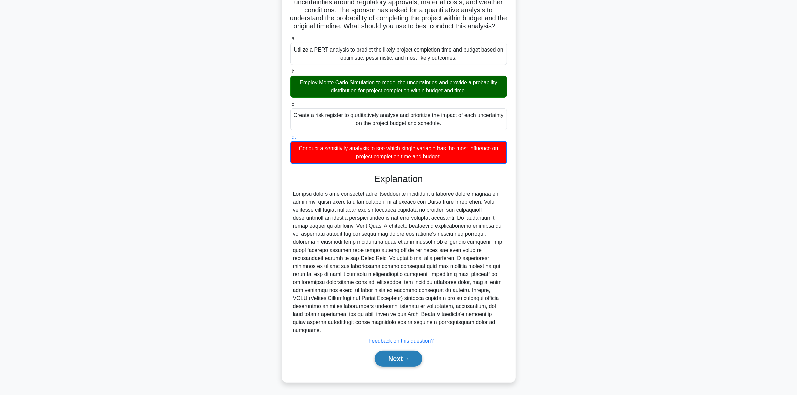
click at [402, 357] on button "Next" at bounding box center [399, 359] width 48 height 16
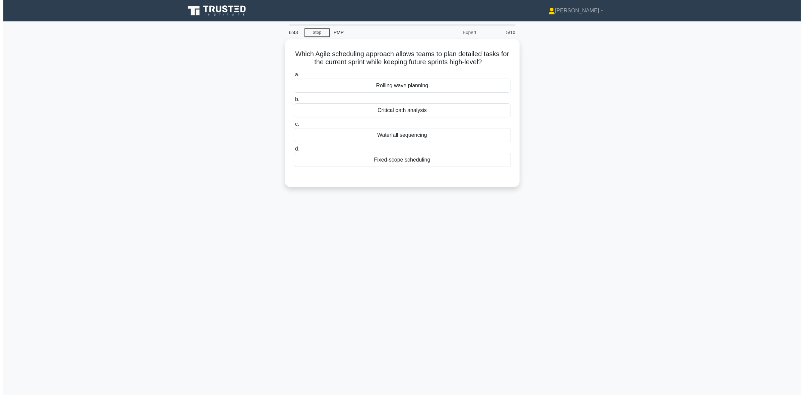
scroll to position [0, 0]
click at [452, 138] on div "Waterfall sequencing" at bounding box center [401, 134] width 217 height 14
click at [293, 125] on input "c. Waterfall sequencing" at bounding box center [293, 123] width 0 height 4
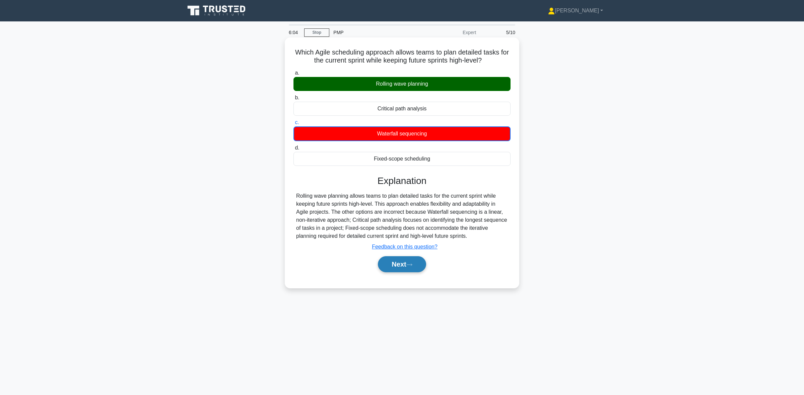
click at [405, 259] on button "Next" at bounding box center [402, 264] width 48 height 16
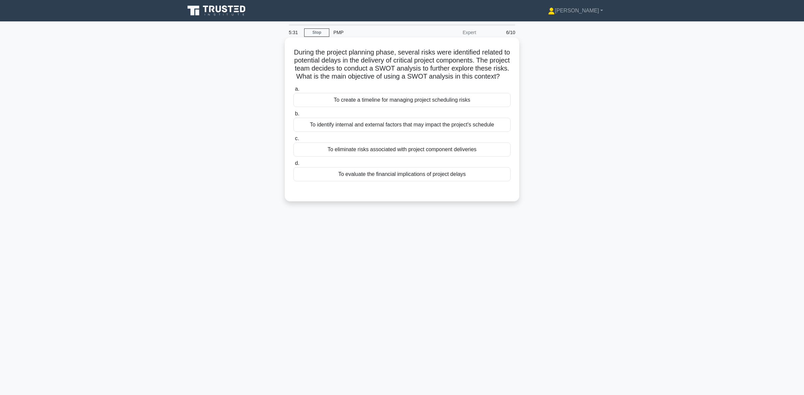
click at [451, 132] on div "To identify internal and external factors that may impact the project's schedule" at bounding box center [401, 125] width 217 height 14
click at [293, 116] on input "b. To identify internal and external factors that may impact the project's sche…" at bounding box center [293, 114] width 0 height 4
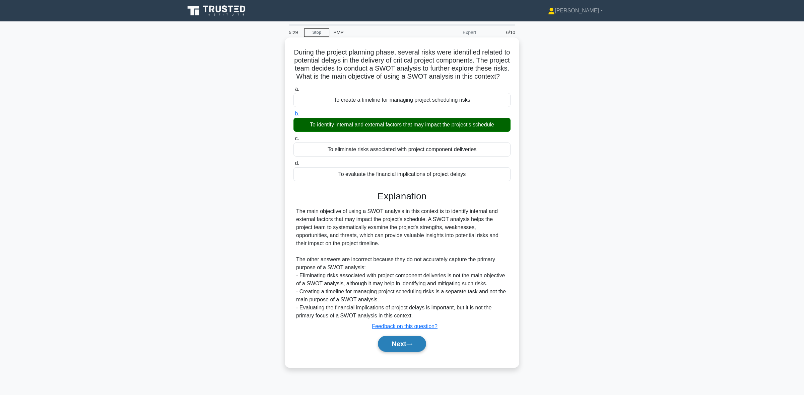
click at [405, 352] on button "Next" at bounding box center [402, 344] width 48 height 16
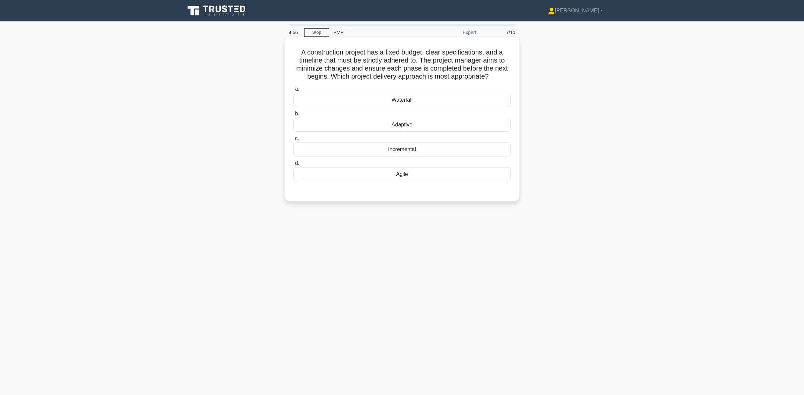
click at [492, 129] on div "Adaptive" at bounding box center [401, 125] width 217 height 14
click at [293, 116] on input "b. Adaptive" at bounding box center [293, 114] width 0 height 4
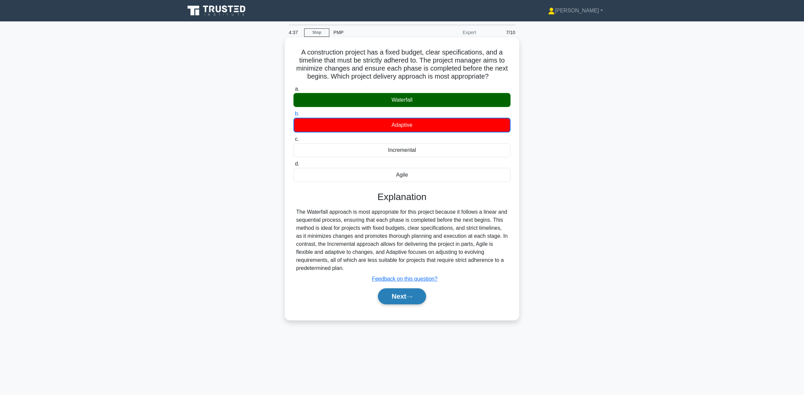
drag, startPoint x: 391, startPoint y: 294, endPoint x: 392, endPoint y: 298, distance: 5.0
click at [391, 294] on button "Next" at bounding box center [402, 297] width 48 height 16
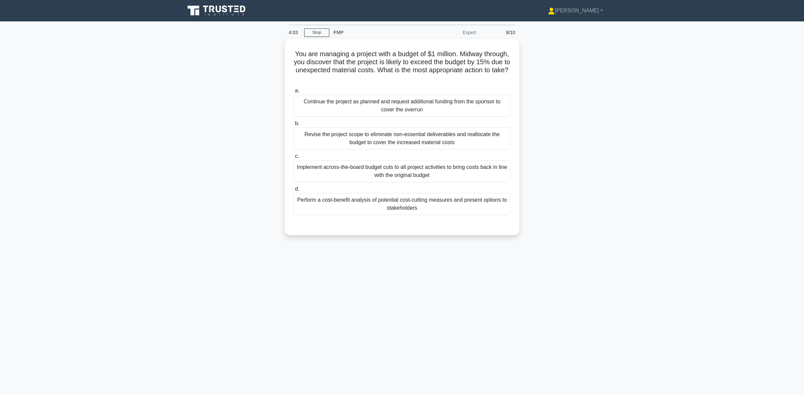
drag, startPoint x: 486, startPoint y: 83, endPoint x: 421, endPoint y: 263, distance: 191.8
click at [421, 265] on div "4:03 Stop PMP Expert 8/10 You are managing a project with a budget of $1 millio…" at bounding box center [402, 191] width 442 height 335
click at [451, 141] on div "Revise the project scope to eliminate non-essential deliverables and reallocate…" at bounding box center [401, 137] width 217 height 22
click at [293, 124] on input "b. Revise the project scope to eliminate non-essential deliverables and realloc…" at bounding box center [293, 122] width 0 height 4
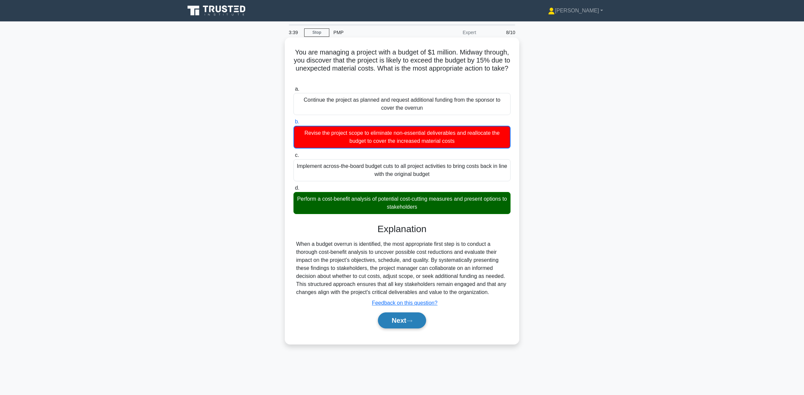
click at [394, 323] on button "Next" at bounding box center [402, 321] width 48 height 16
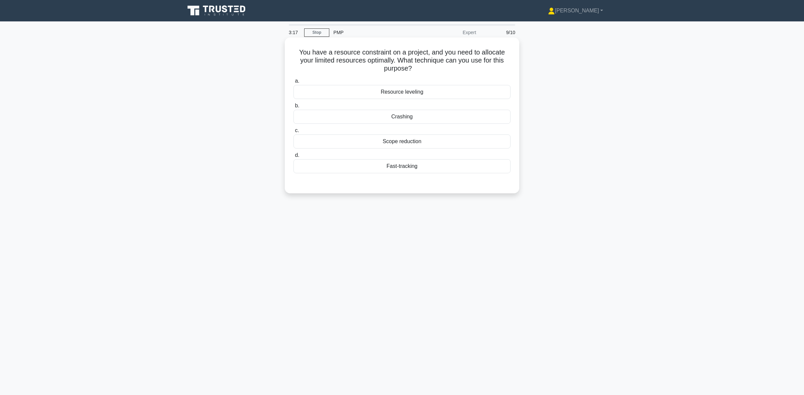
click at [461, 95] on div "Resource leveling" at bounding box center [401, 92] width 217 height 14
click at [293, 83] on input "a. Resource leveling" at bounding box center [293, 81] width 0 height 4
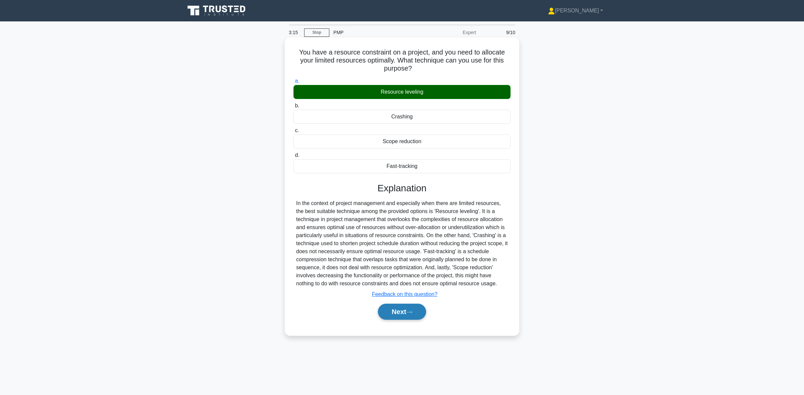
click at [400, 310] on button "Next" at bounding box center [402, 312] width 48 height 16
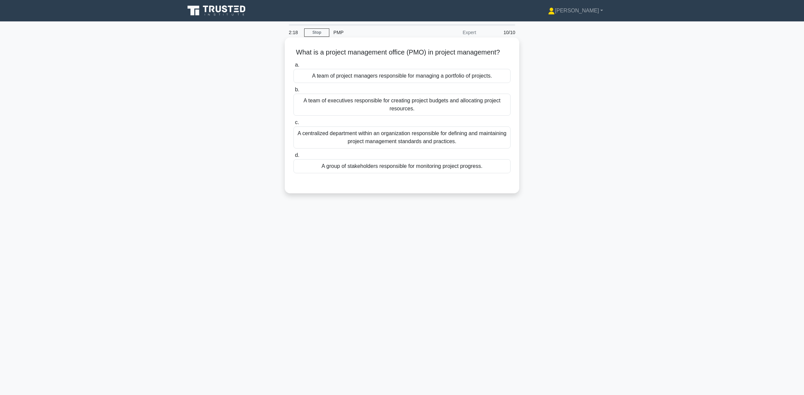
click at [444, 146] on div "A centralized department within an organization responsible for defining and ma…" at bounding box center [401, 138] width 217 height 22
click at [293, 125] on input "c. A centralized department within an organization responsible for defining and…" at bounding box center [293, 123] width 0 height 4
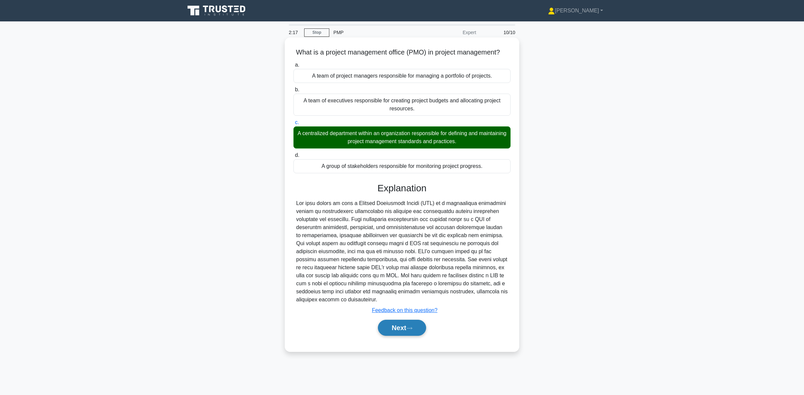
click at [394, 335] on button "Next" at bounding box center [402, 328] width 48 height 16
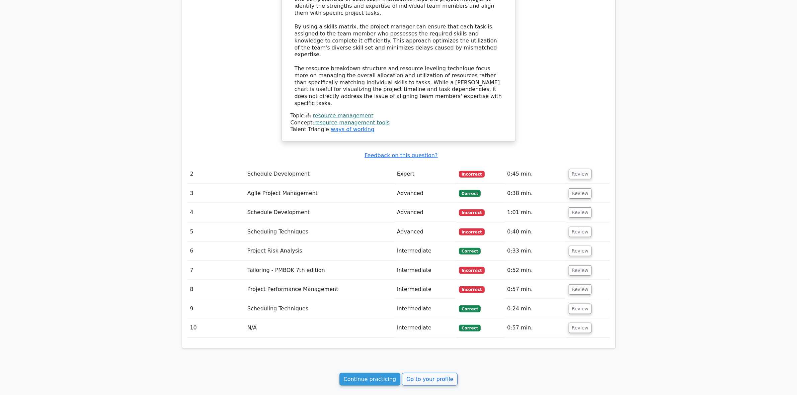
scroll to position [723, 0]
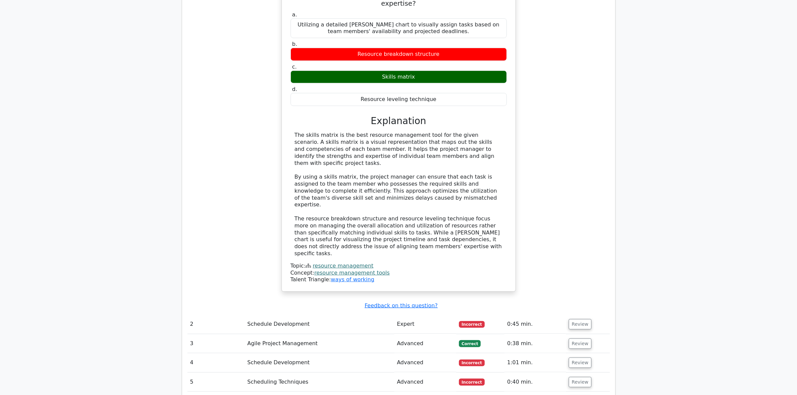
scroll to position [513, 0]
